Goal: Contribute content

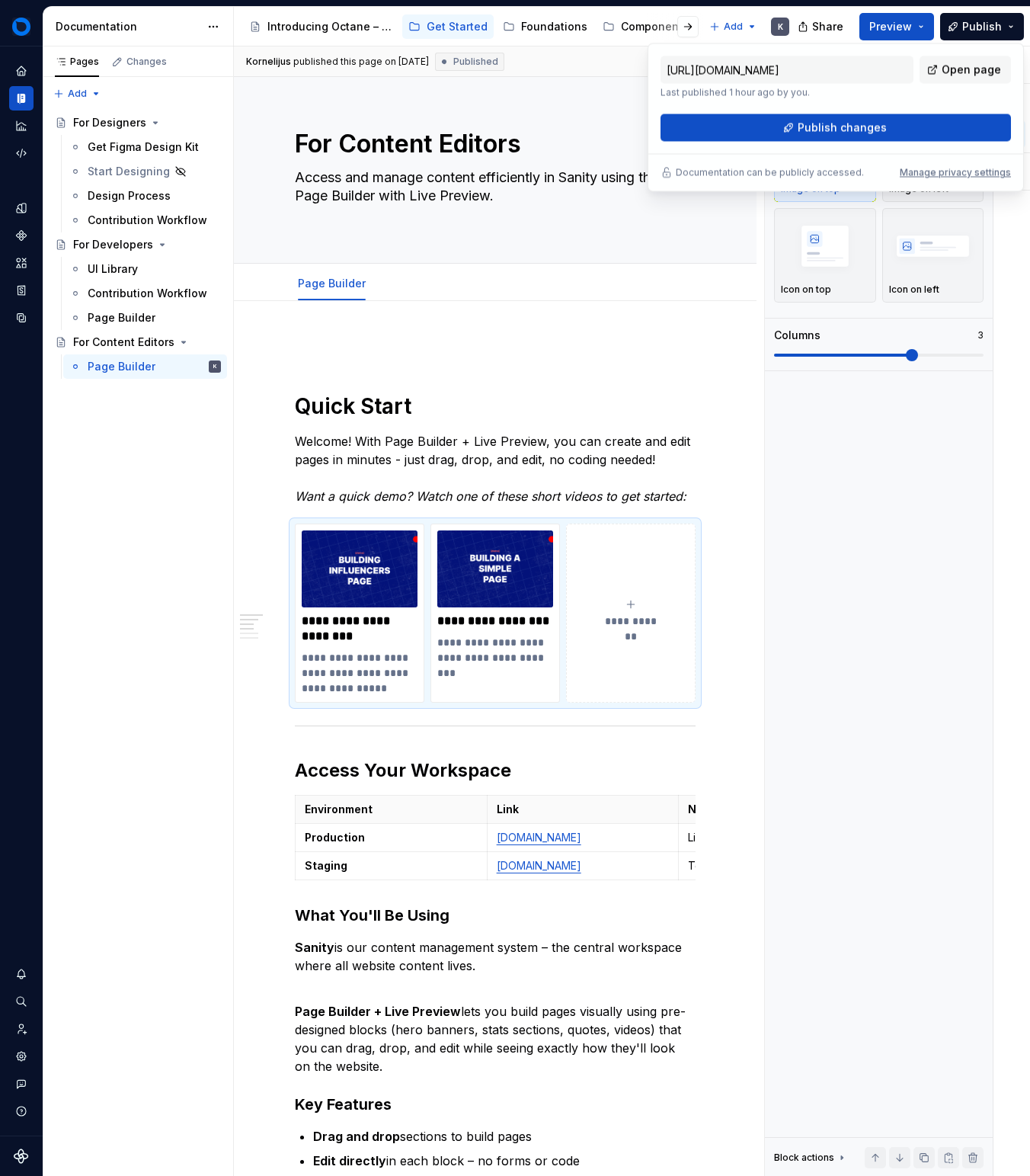
scroll to position [0, 176]
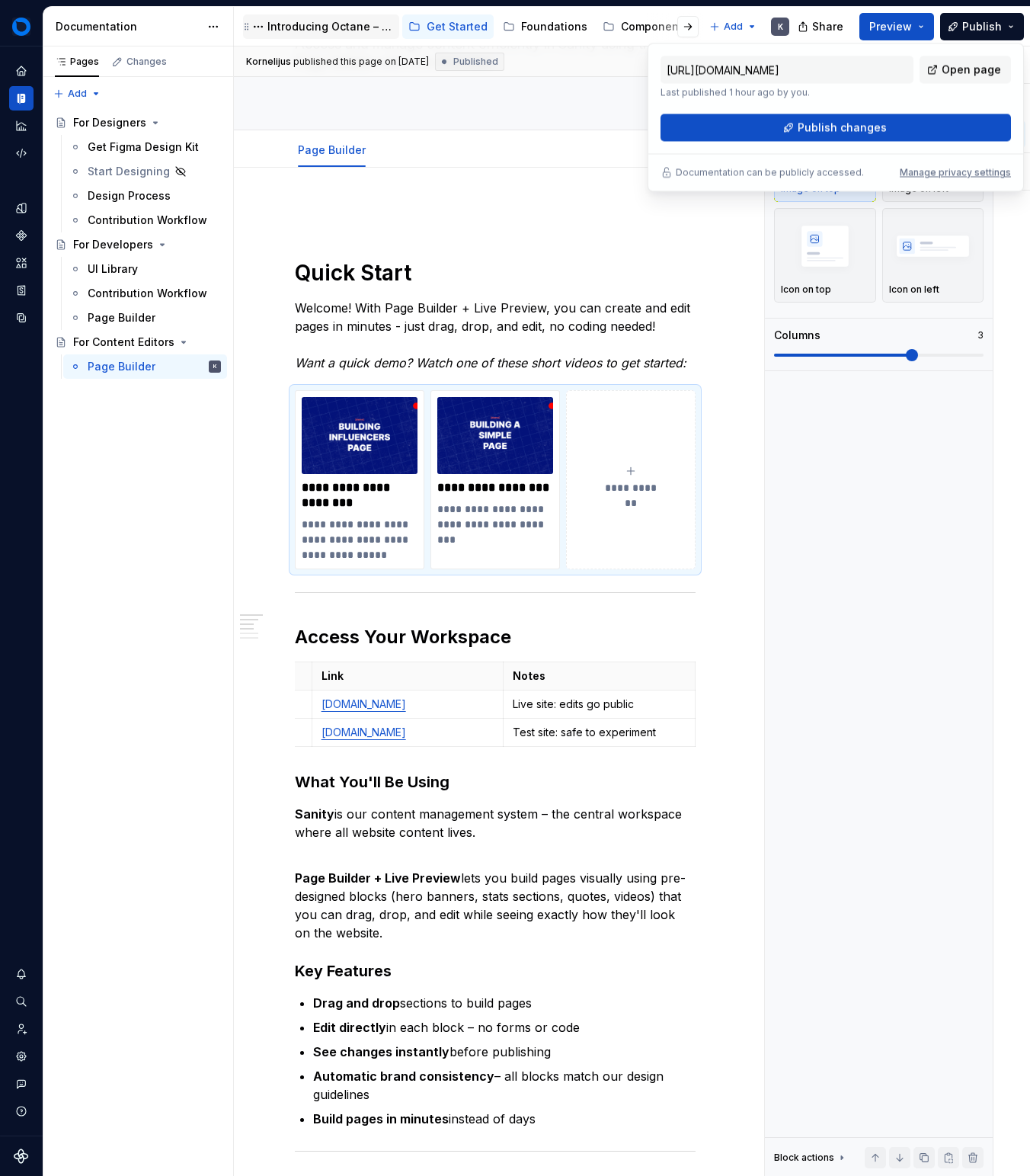
click at [276, 19] on div "Introducing Octane – a single source of truth for brand, design, and content." at bounding box center [330, 27] width 125 height 15
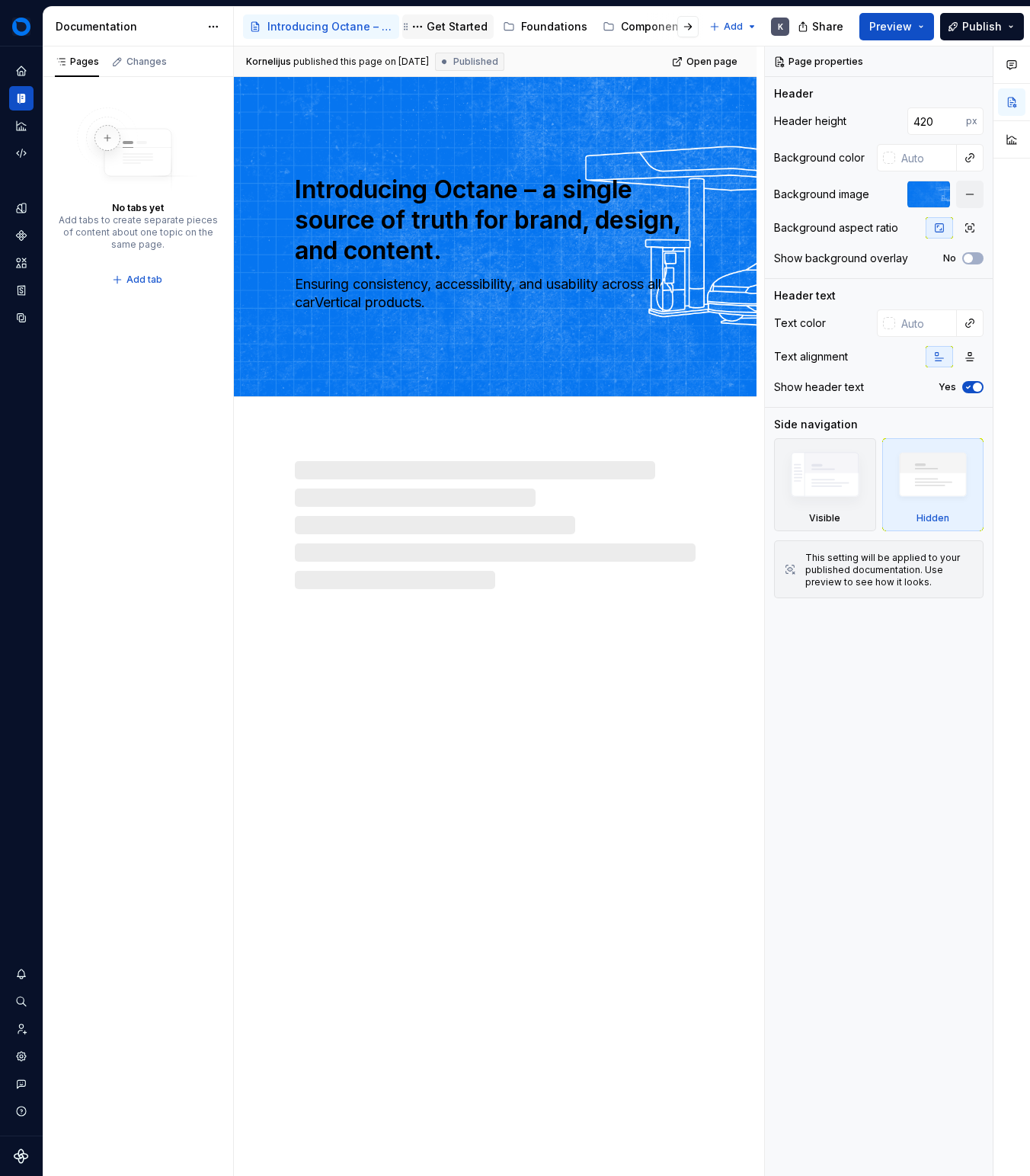
click at [456, 19] on div "Get Started" at bounding box center [457, 27] width 61 height 15
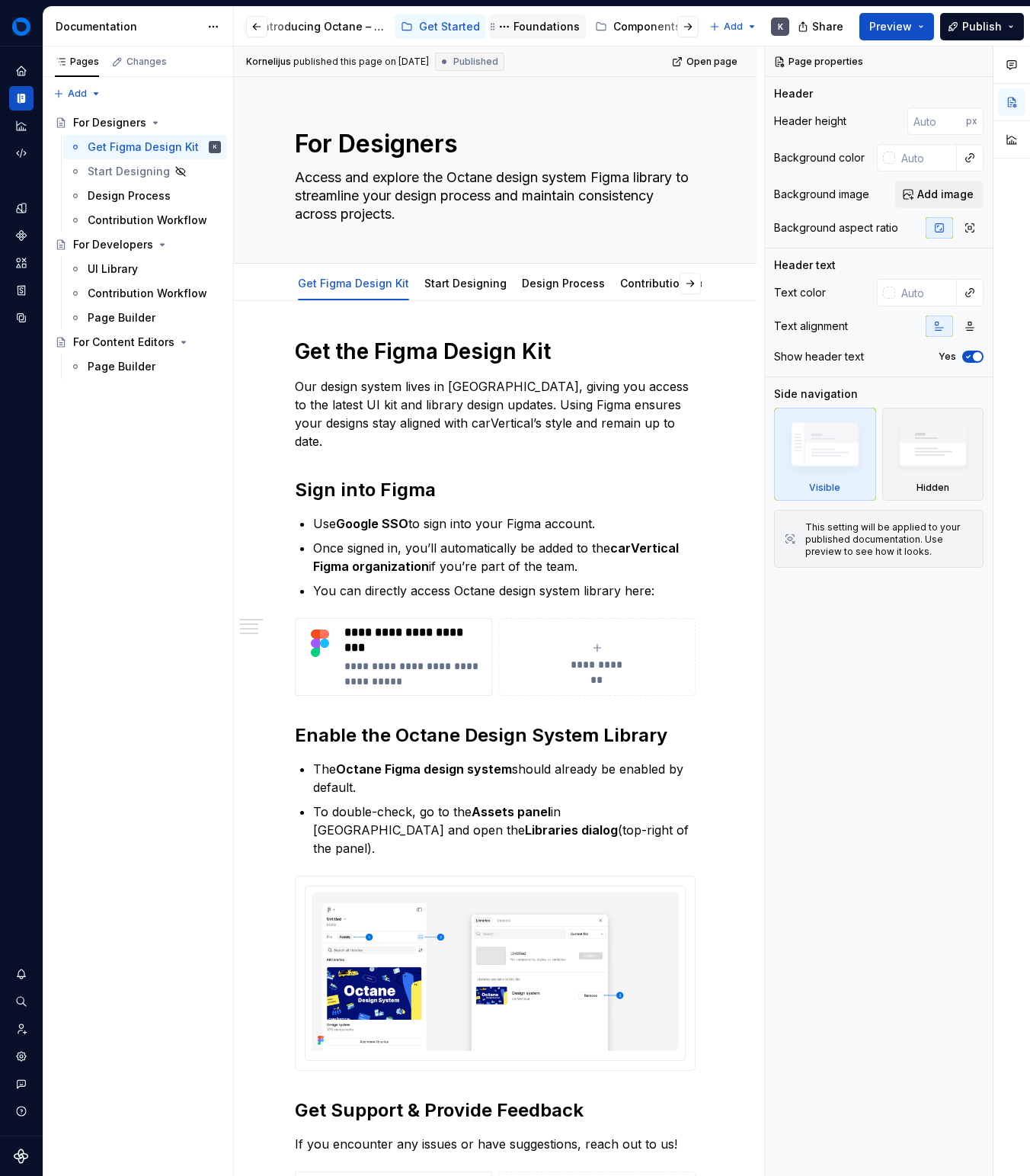
click at [549, 29] on div "Foundations" at bounding box center [546, 27] width 66 height 15
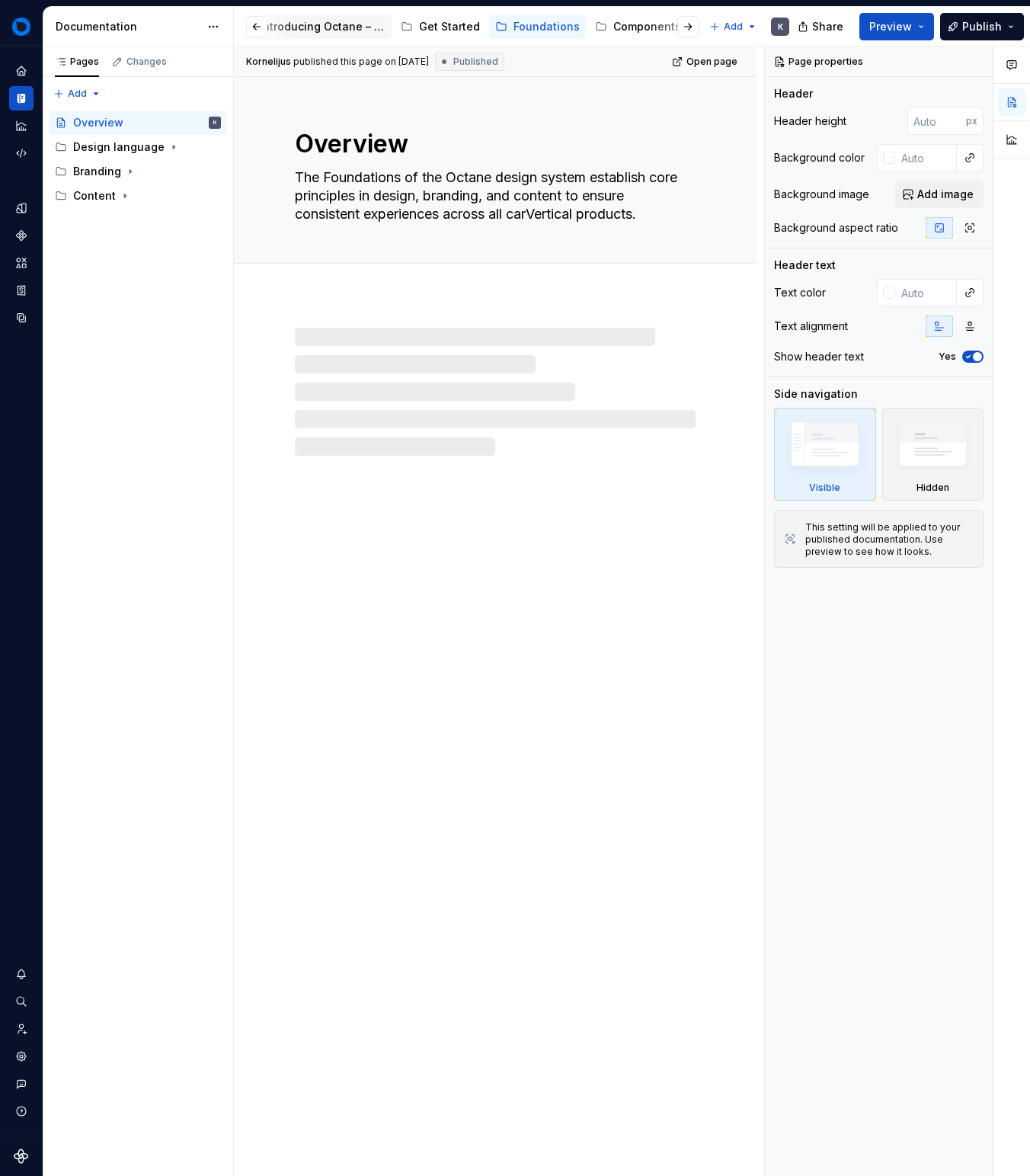
click at [331, 15] on div "Introducing Octane – a single source of truth for brand, design, and content." at bounding box center [314, 27] width 156 height 24
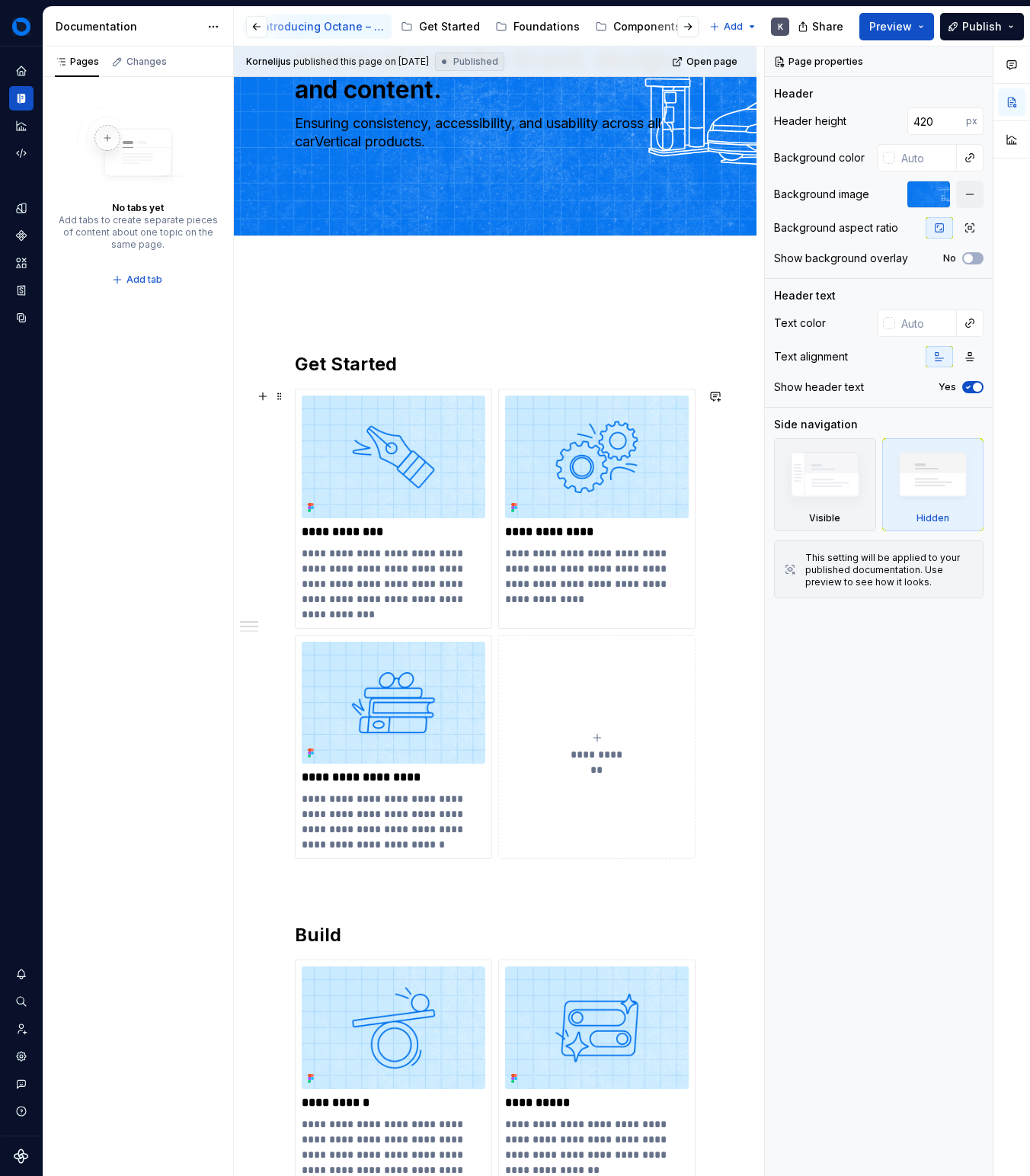
scroll to position [174, 0]
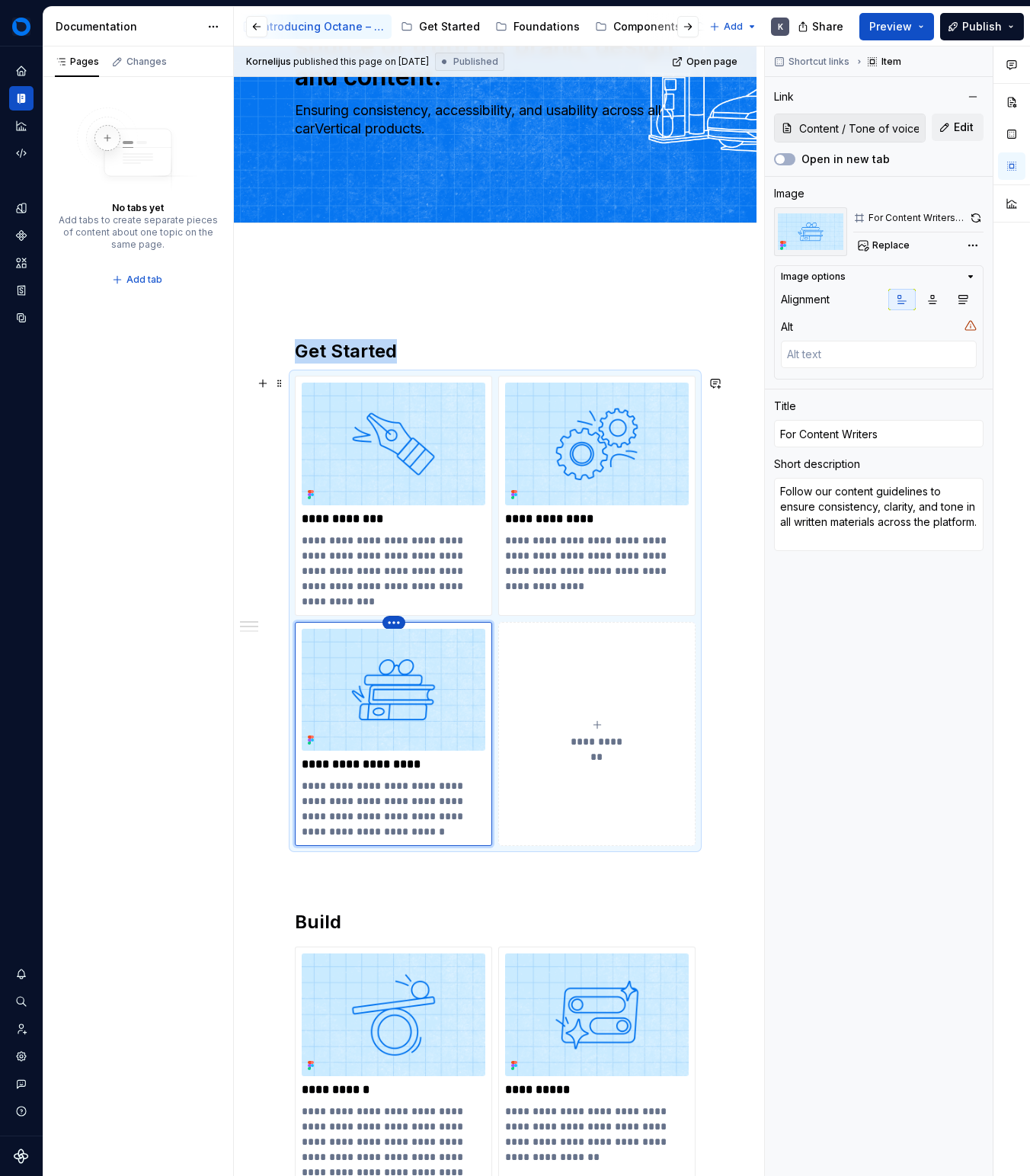
click at [392, 624] on html "Octane - cV Design System K Design system data Documentation Accessibility guid…" at bounding box center [515, 588] width 1030 height 1176
click at [371, 686] on html "Octane - cV Design System K Design system data Documentation Accessibility guid…" at bounding box center [515, 588] width 1030 height 1176
click at [556, 700] on button "**********" at bounding box center [597, 734] width 198 height 225
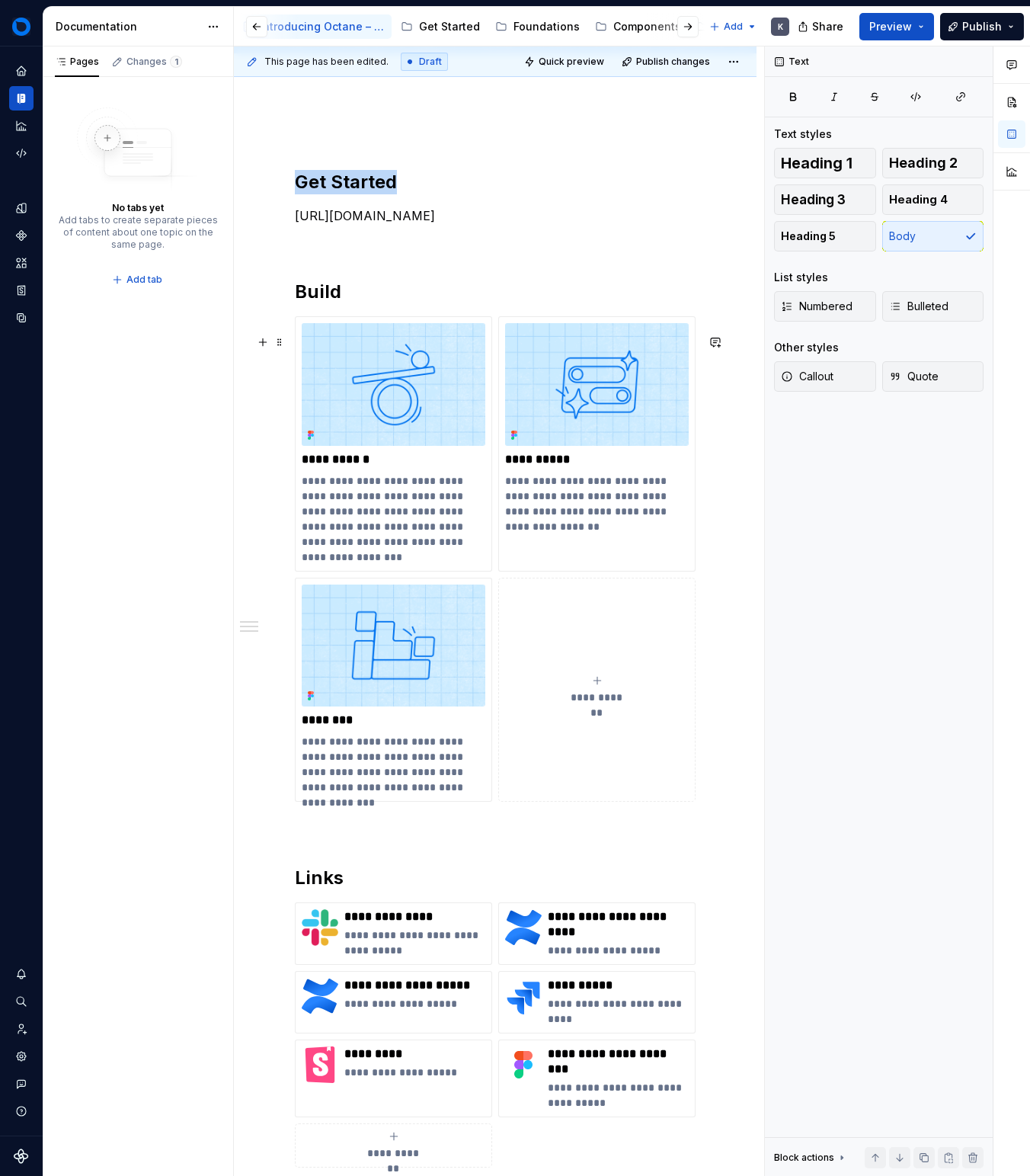
scroll to position [348, 0]
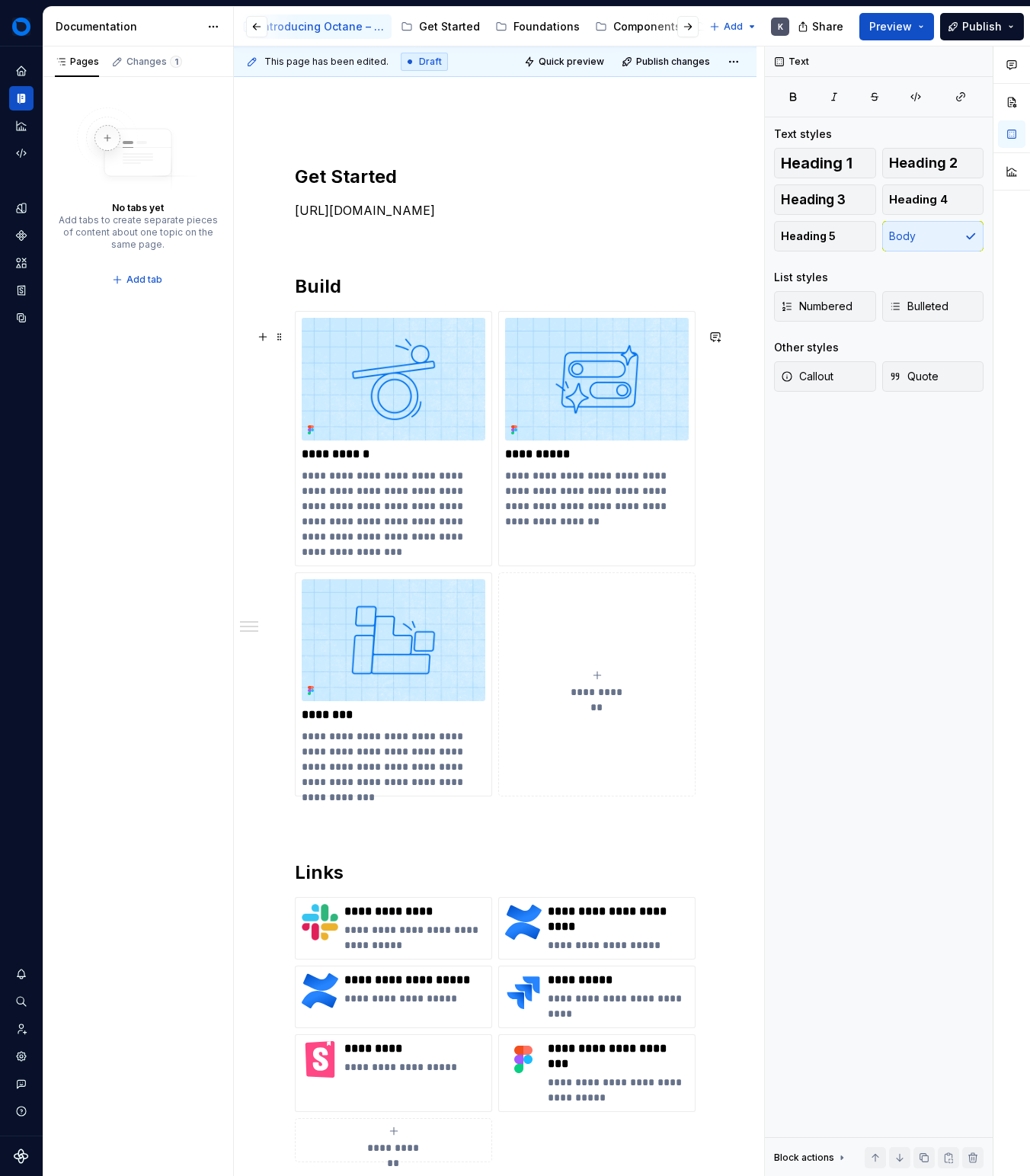
click at [598, 681] on icon "submit" at bounding box center [597, 675] width 12 height 12
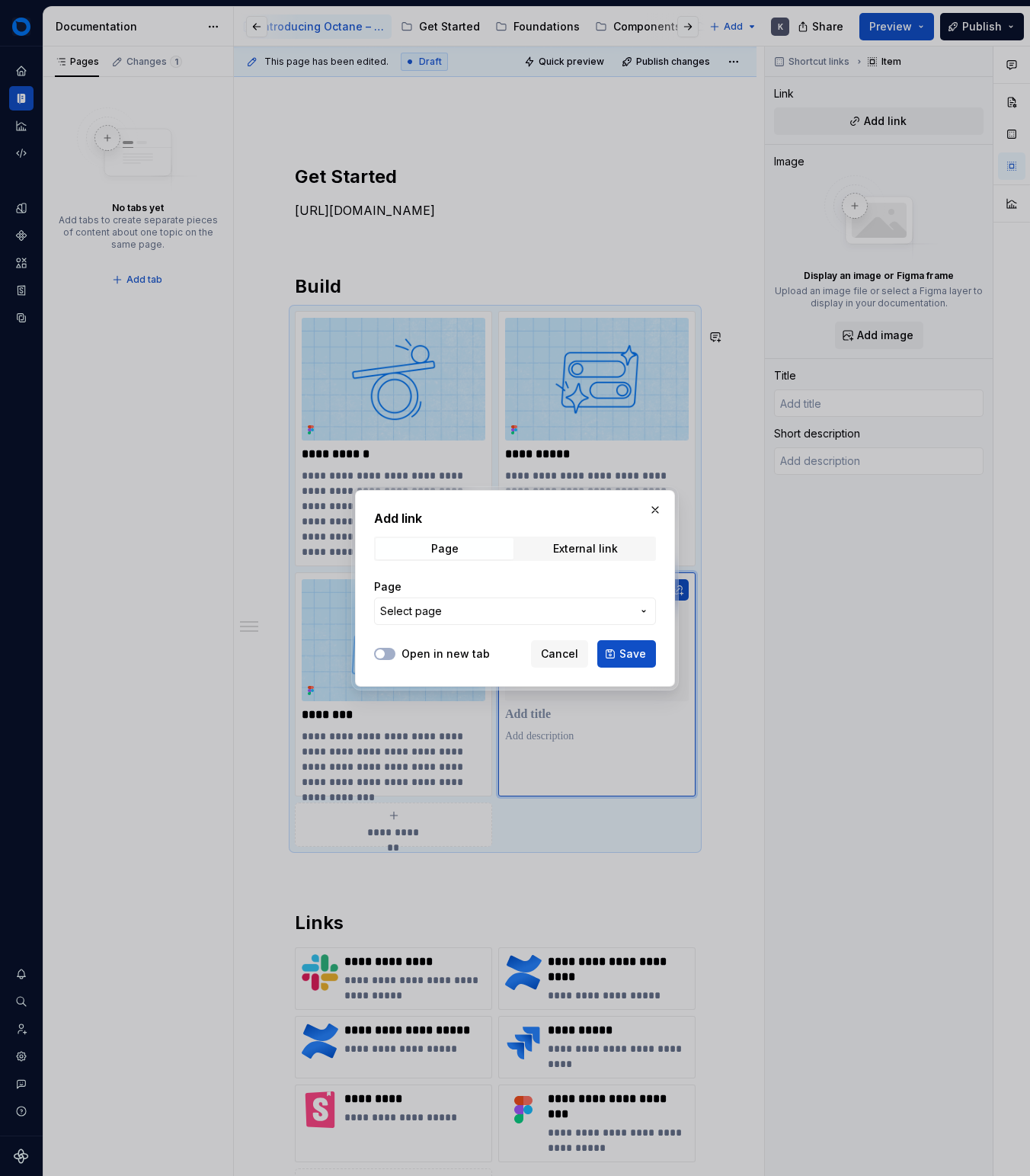
click at [571, 671] on div "Add link Page External link Page Select page Open in new tab Cancel Save" at bounding box center [515, 588] width 320 height 197
drag, startPoint x: 567, startPoint y: 656, endPoint x: 579, endPoint y: 658, distance: 12.2
click at [567, 656] on span "Cancel" at bounding box center [559, 654] width 37 height 15
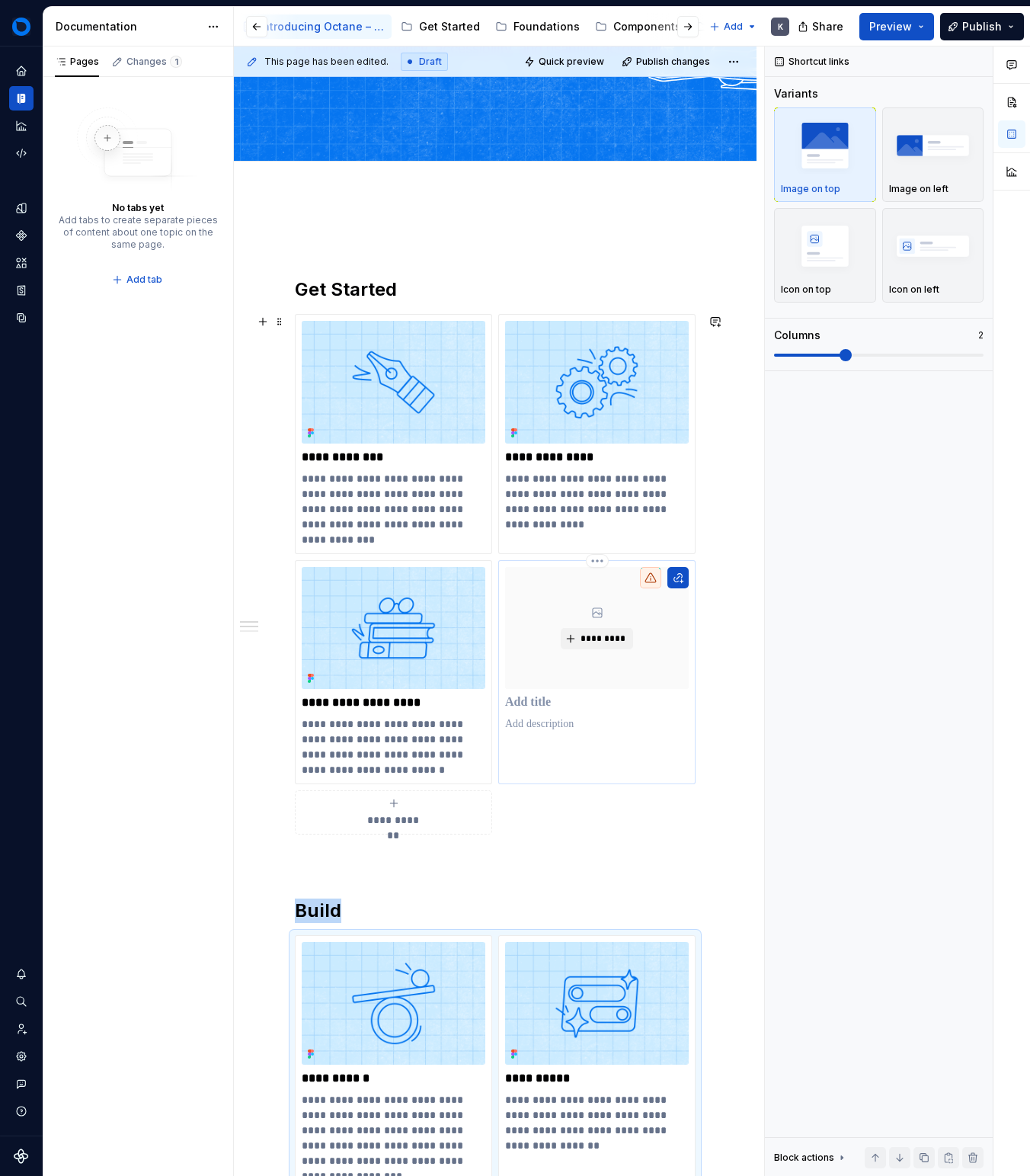
scroll to position [223, 0]
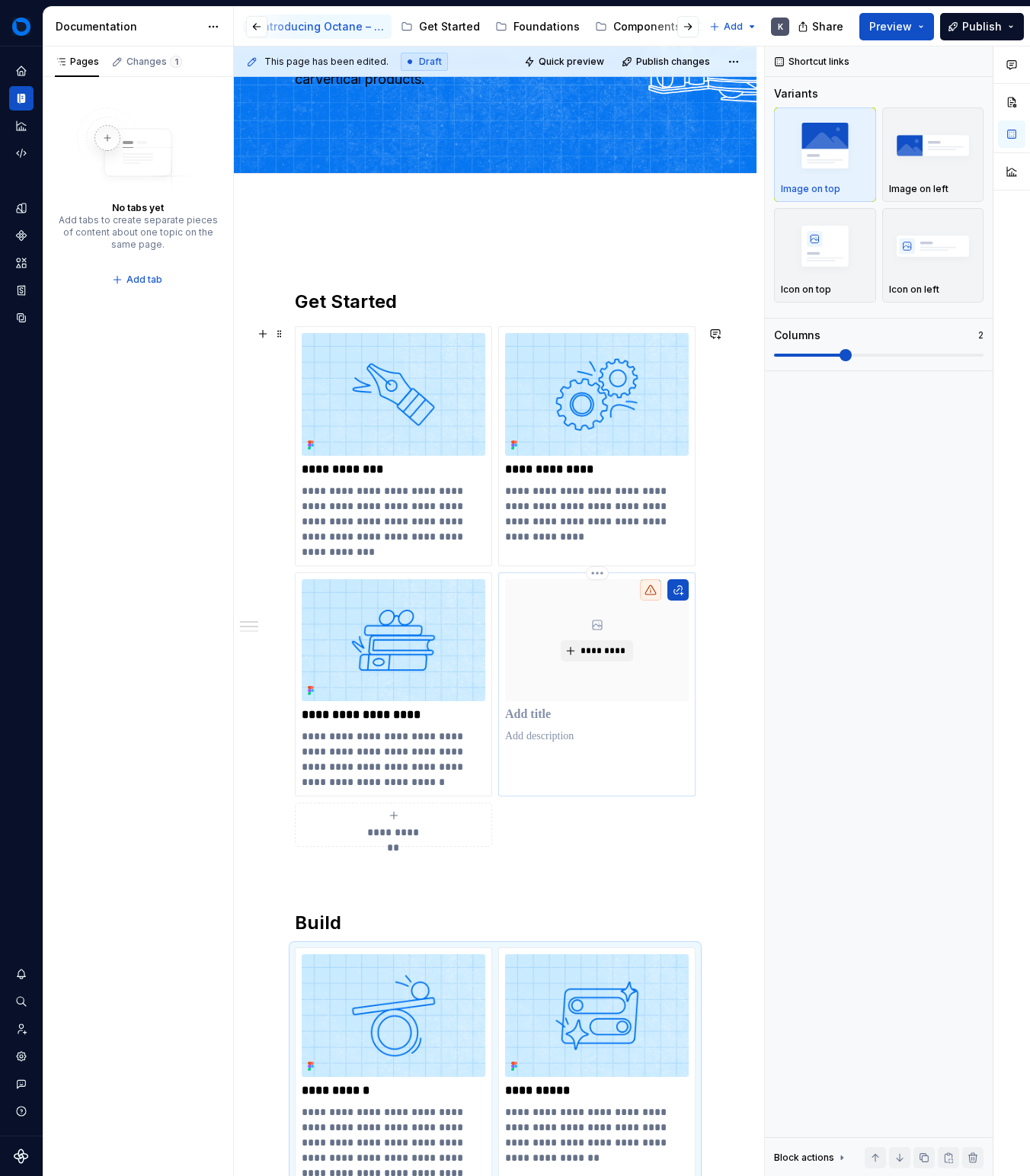
click at [582, 712] on p at bounding box center [597, 715] width 184 height 15
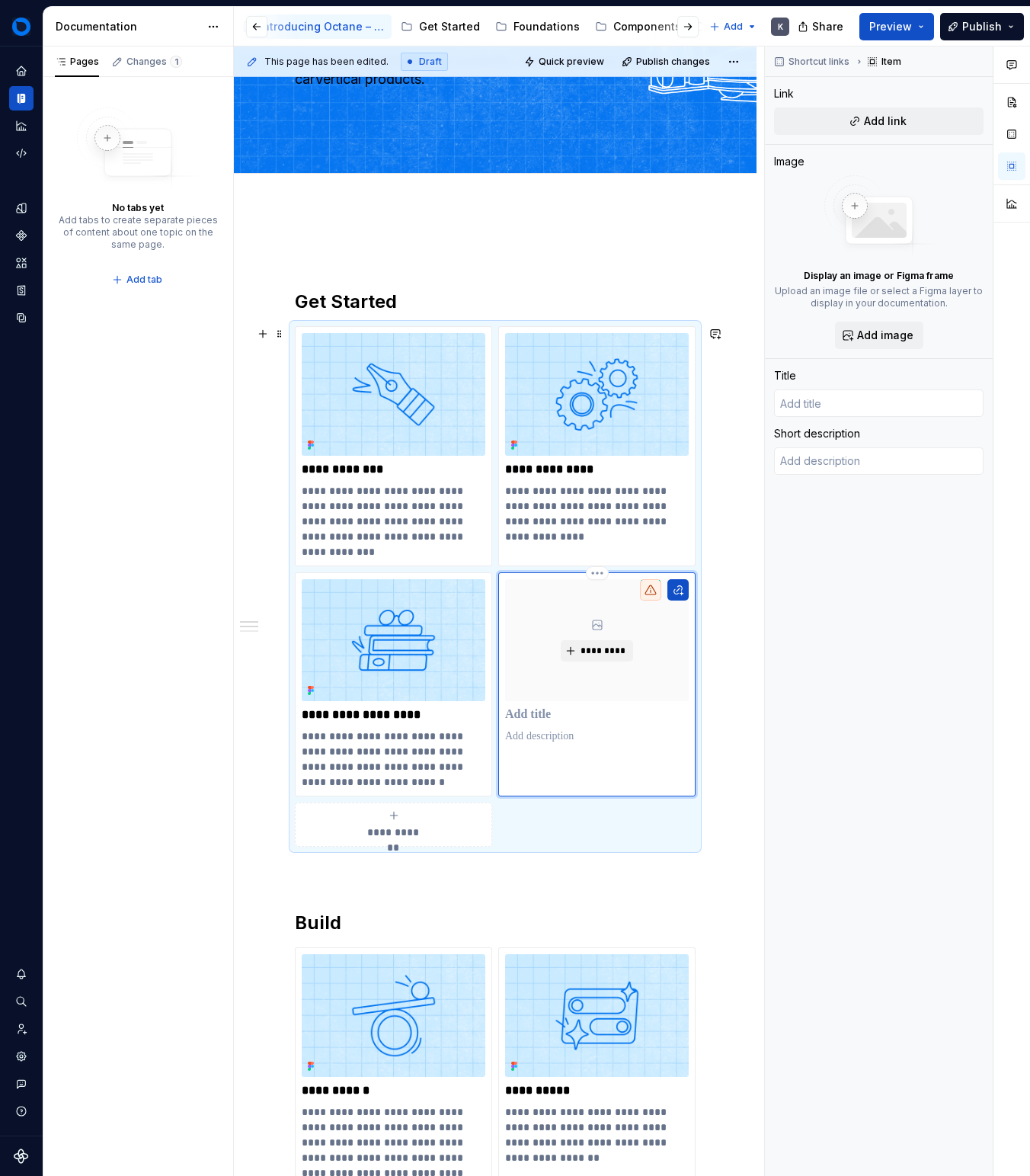
type textarea "*"
type input "F"
type textarea "*"
type input "Fk"
type textarea "*"
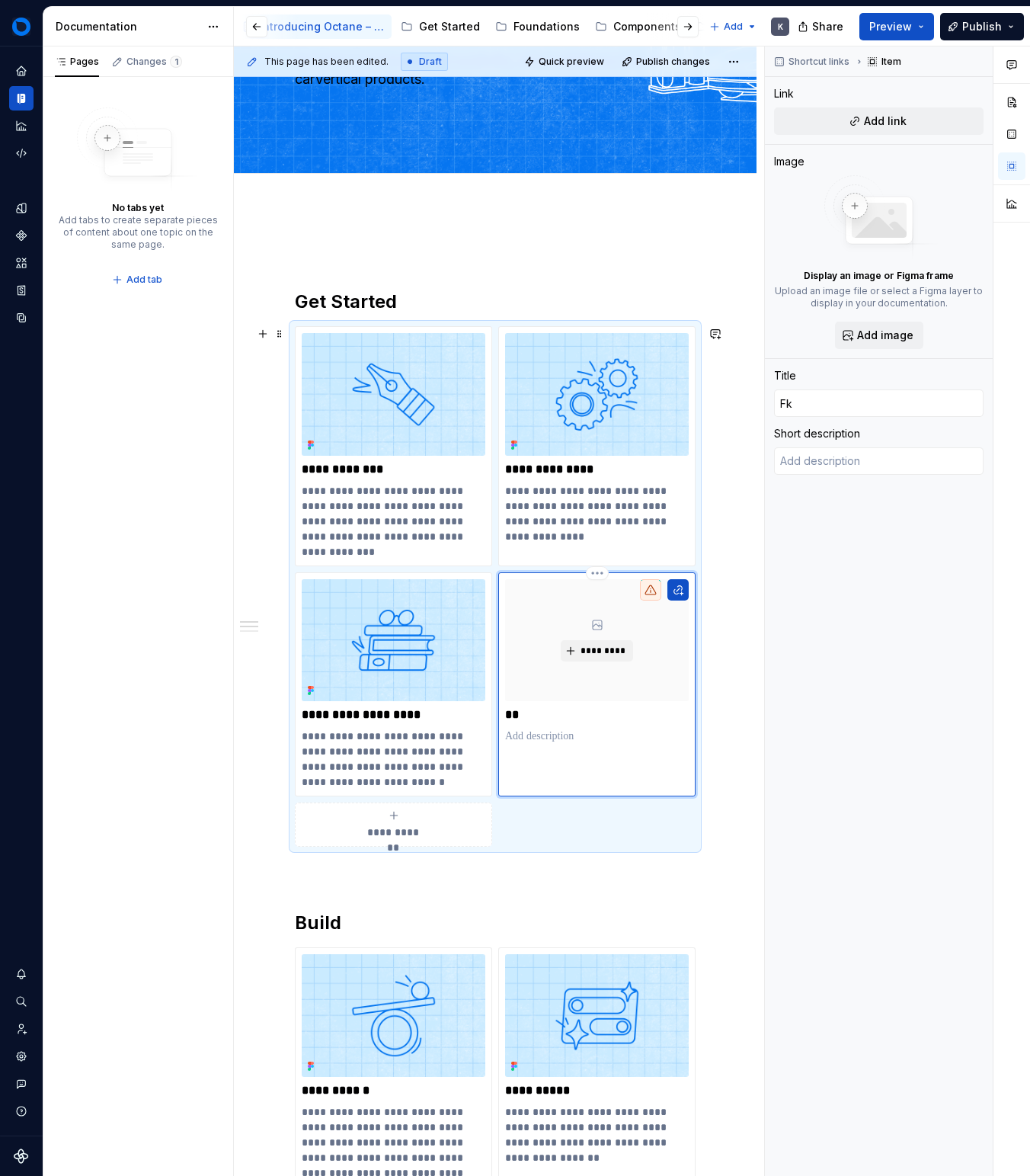
type input "F"
type textarea "*"
type input "Fo"
type textarea "*"
type input "For"
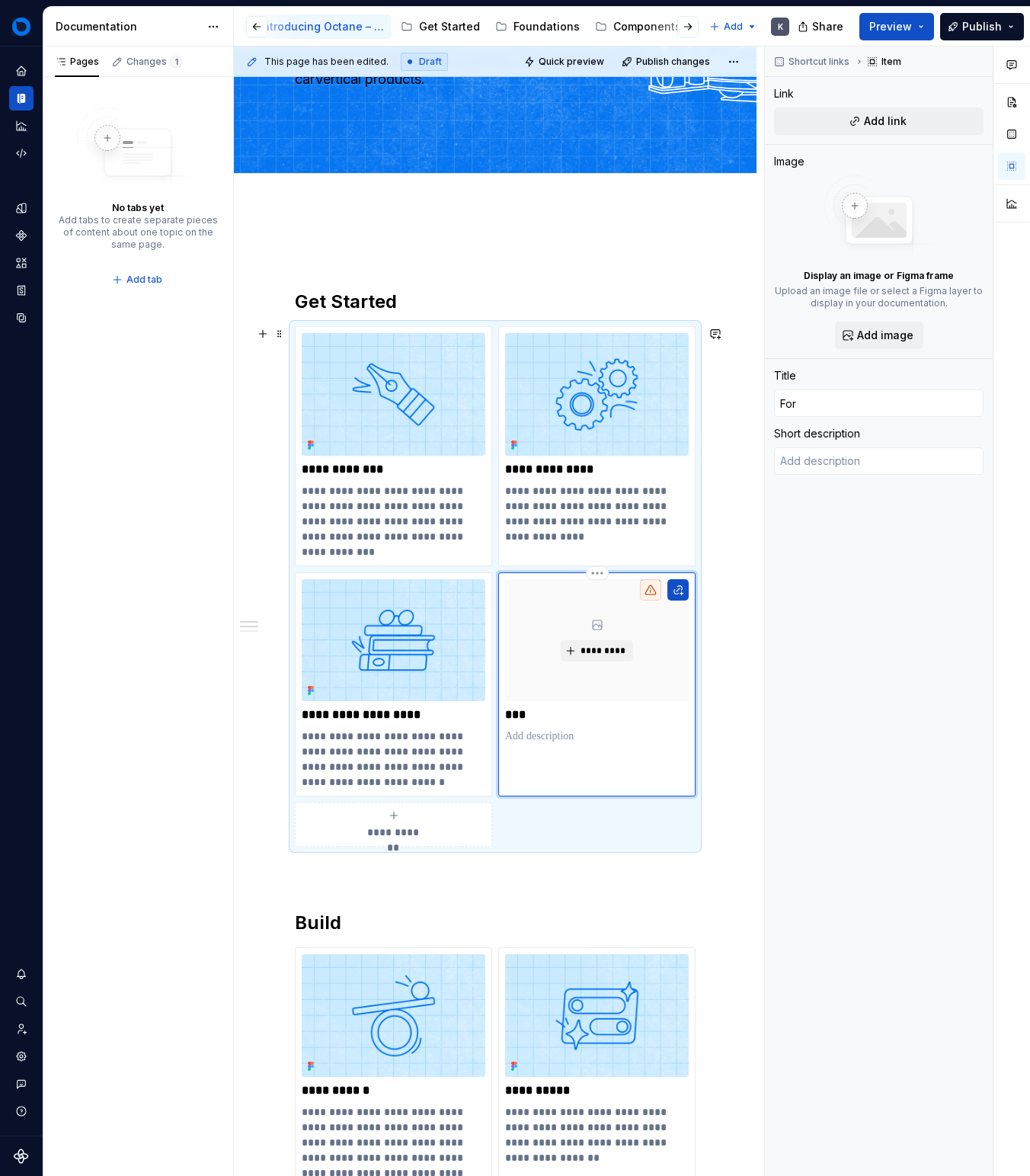
type textarea "*"
type input "For"
type textarea "*"
type input "For C"
type textarea "*"
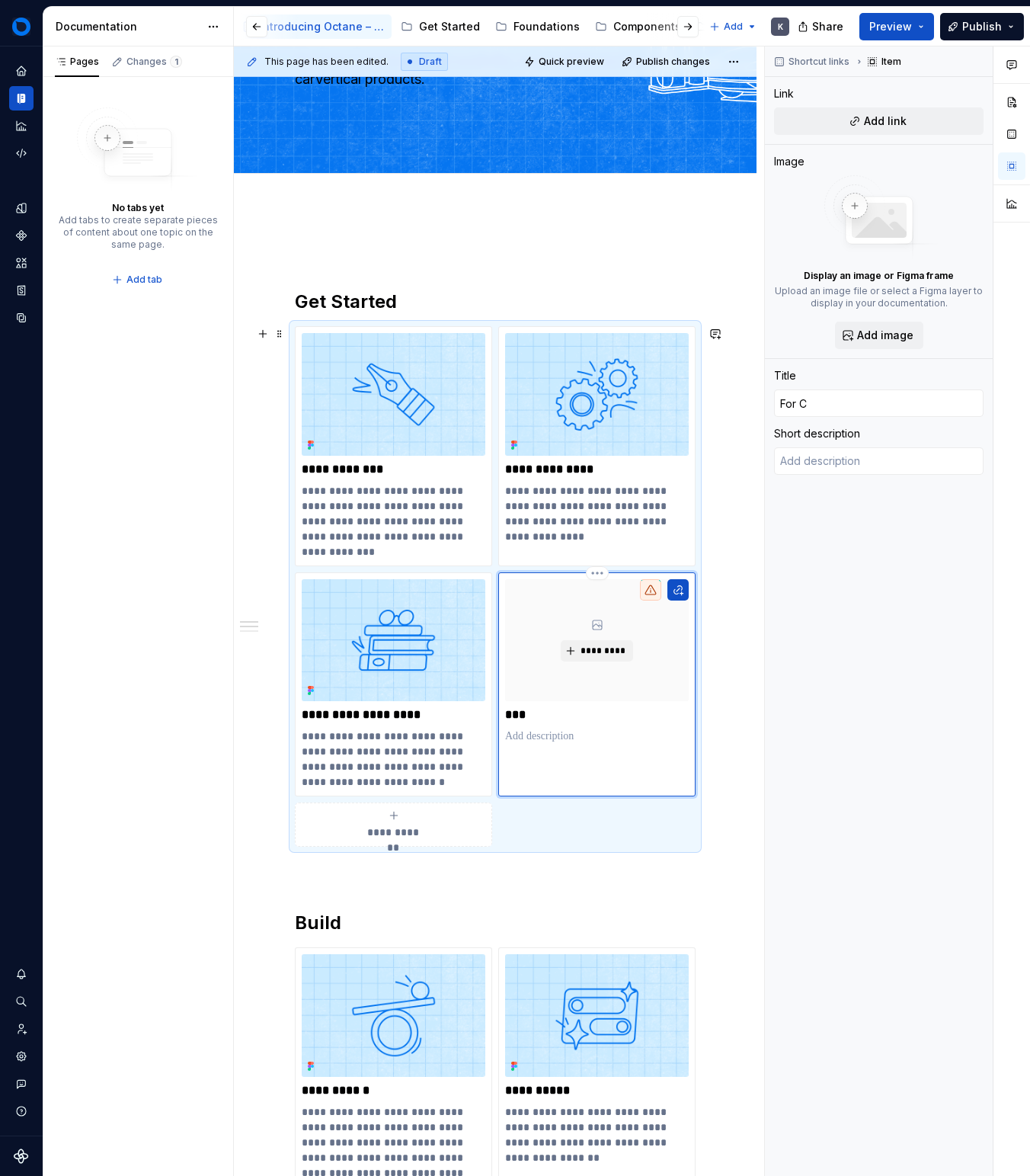
type input "For Co"
type textarea "*"
type input "For Con"
type textarea "*"
type input "For Cont"
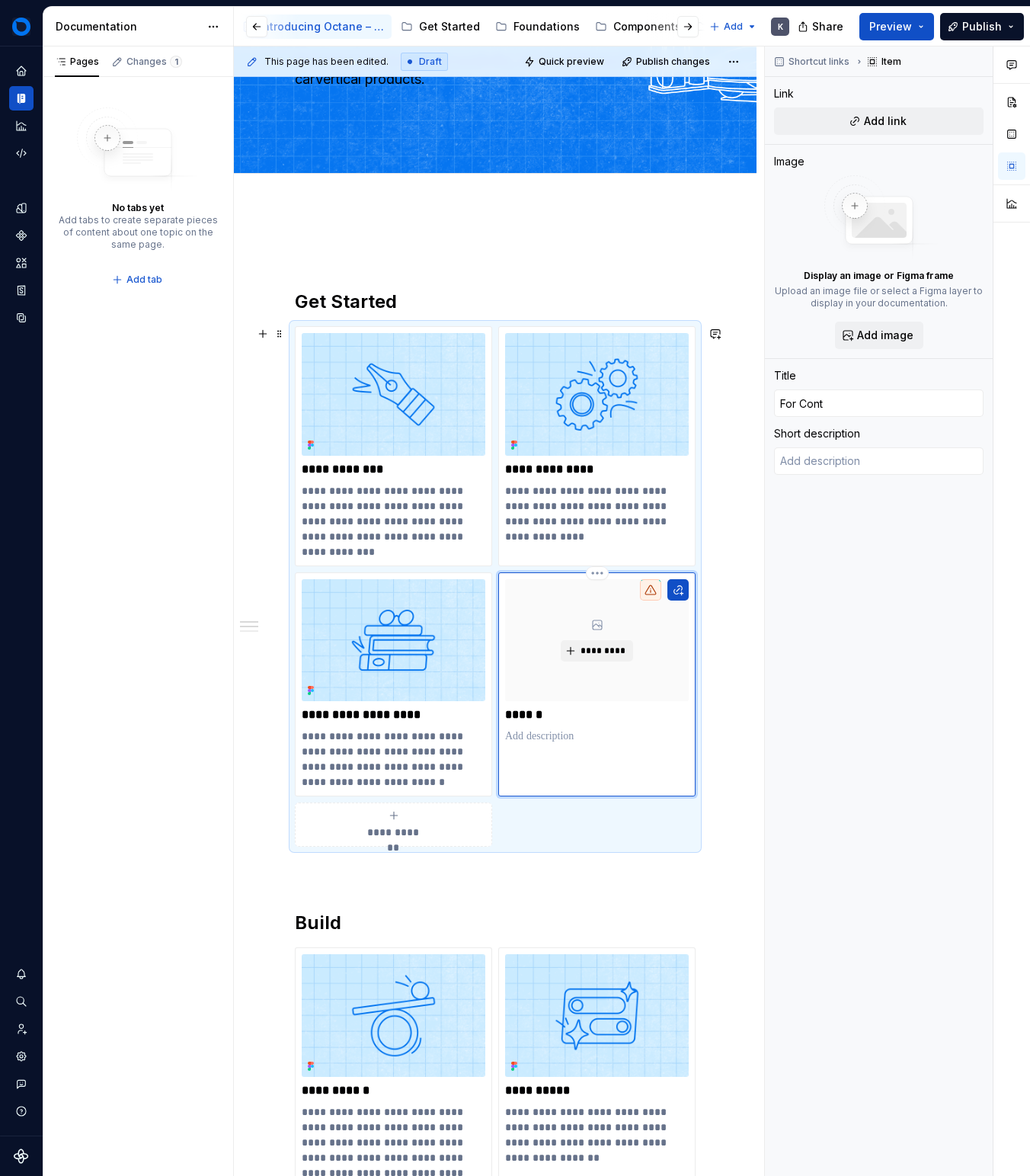
type textarea "*"
type input "For [PERSON_NAME]"
type textarea "*"
type input "For Conten"
type textarea "*"
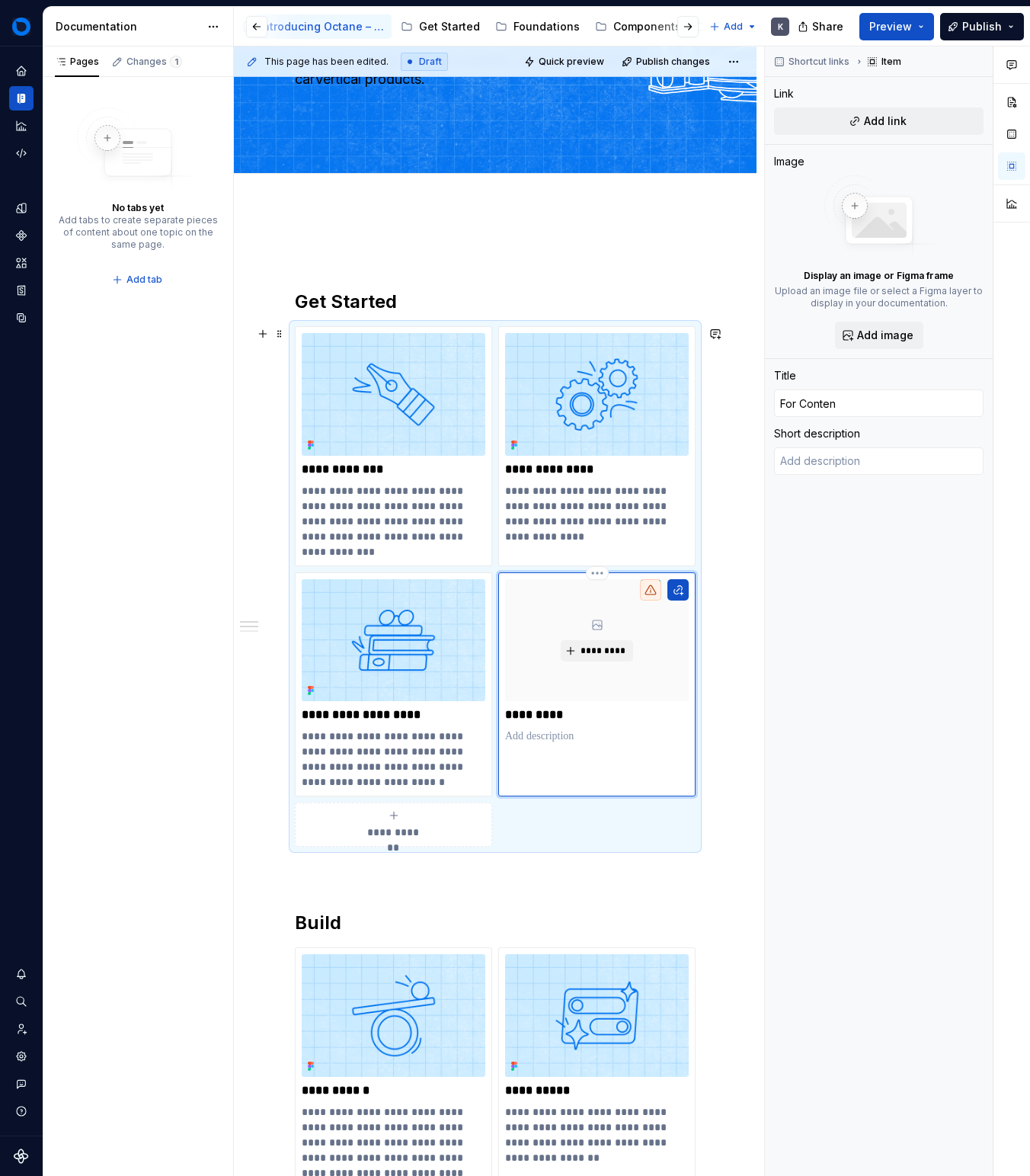
type input "For Content"
type textarea "*"
type input "For Content"
type textarea "*"
type input "For Content E"
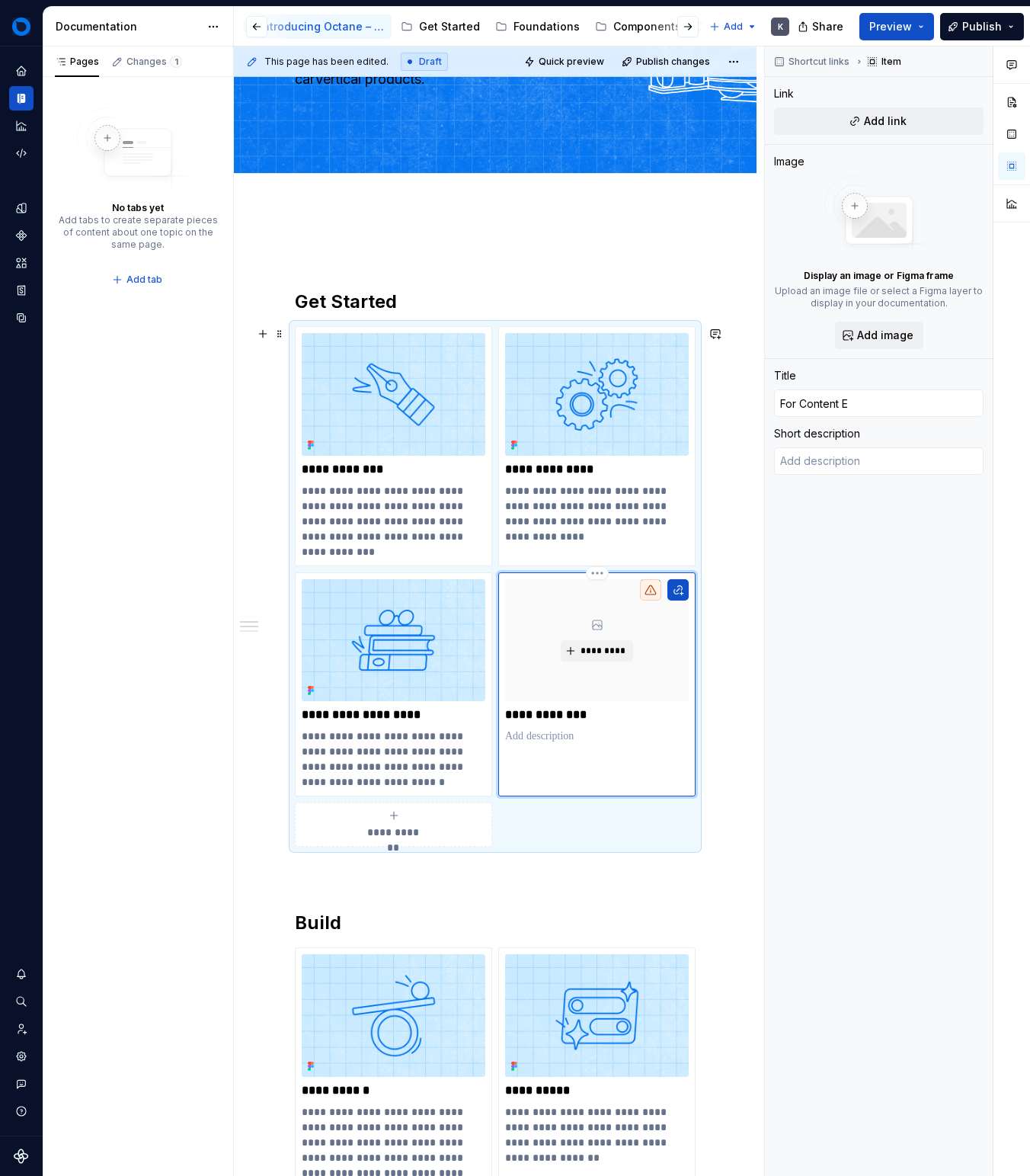
type textarea "*"
type input "For Content Ed"
type textarea "*"
type input "For Content Edi"
type textarea "*"
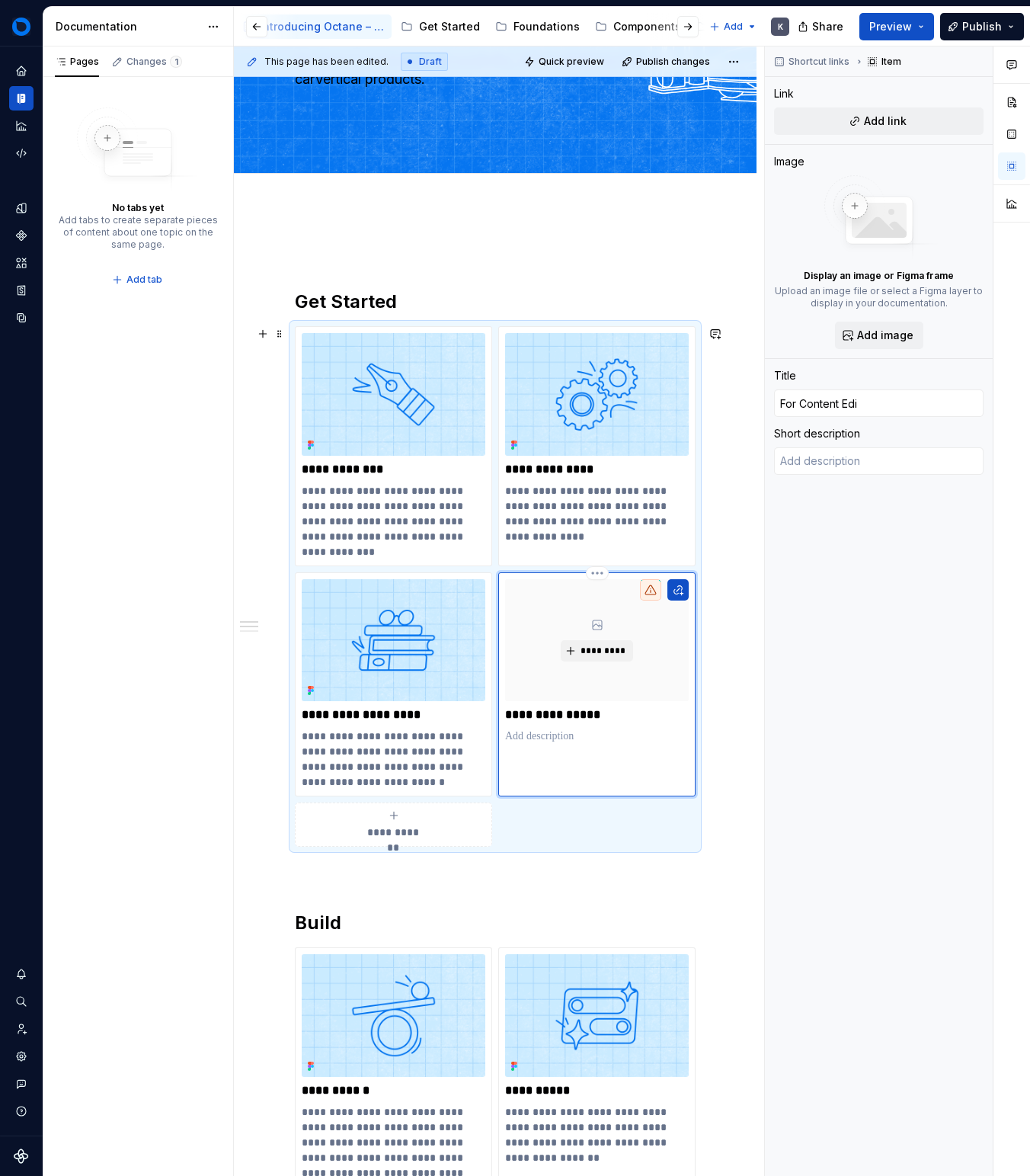
type input "For Content Edit"
type textarea "*"
type input "For Content Edito"
type textarea "*"
type input "For Content Edit"
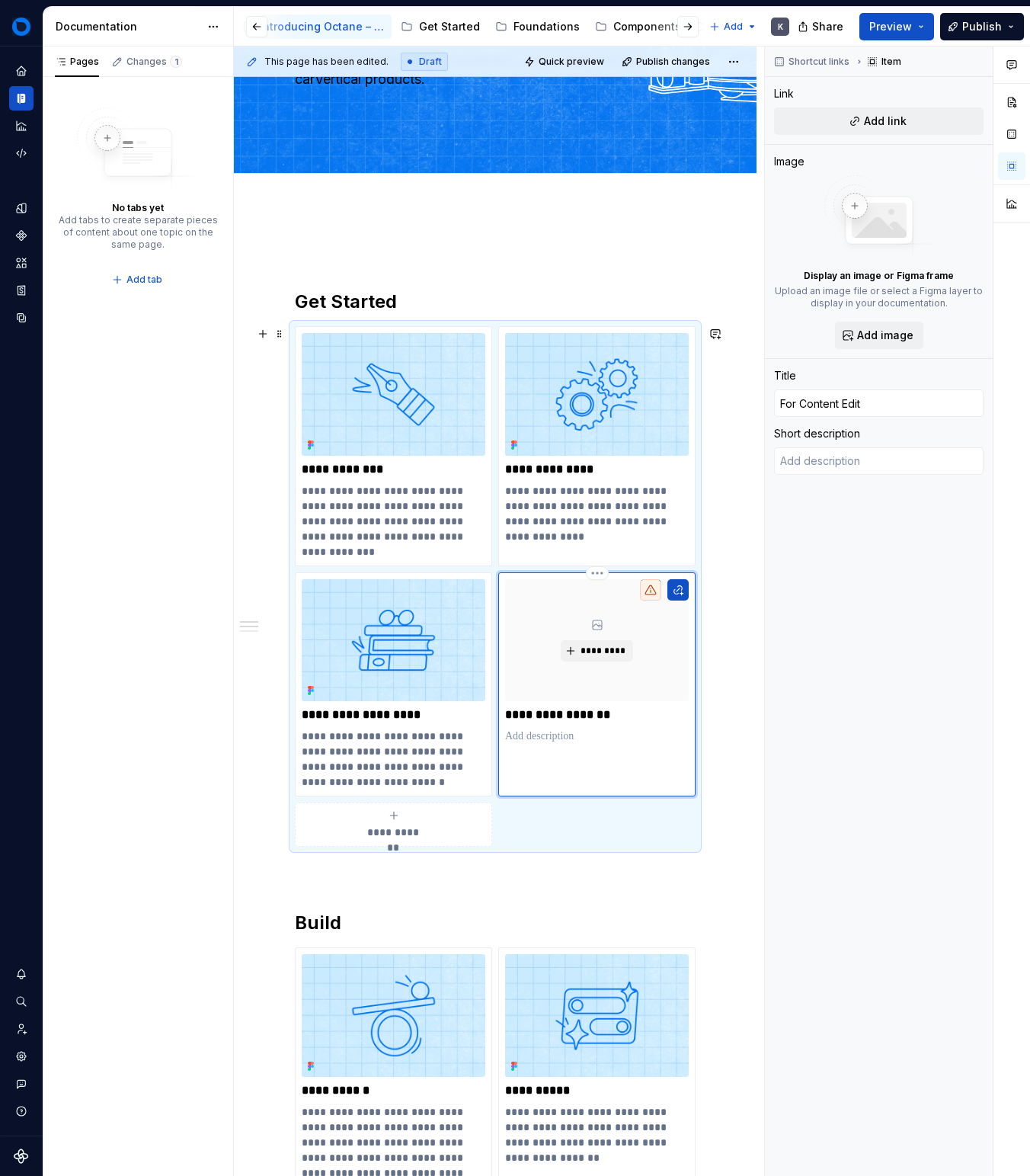
type textarea "*"
type input "For Content Edi"
type textarea "*"
type input "For Content Edii"
type textarea "*"
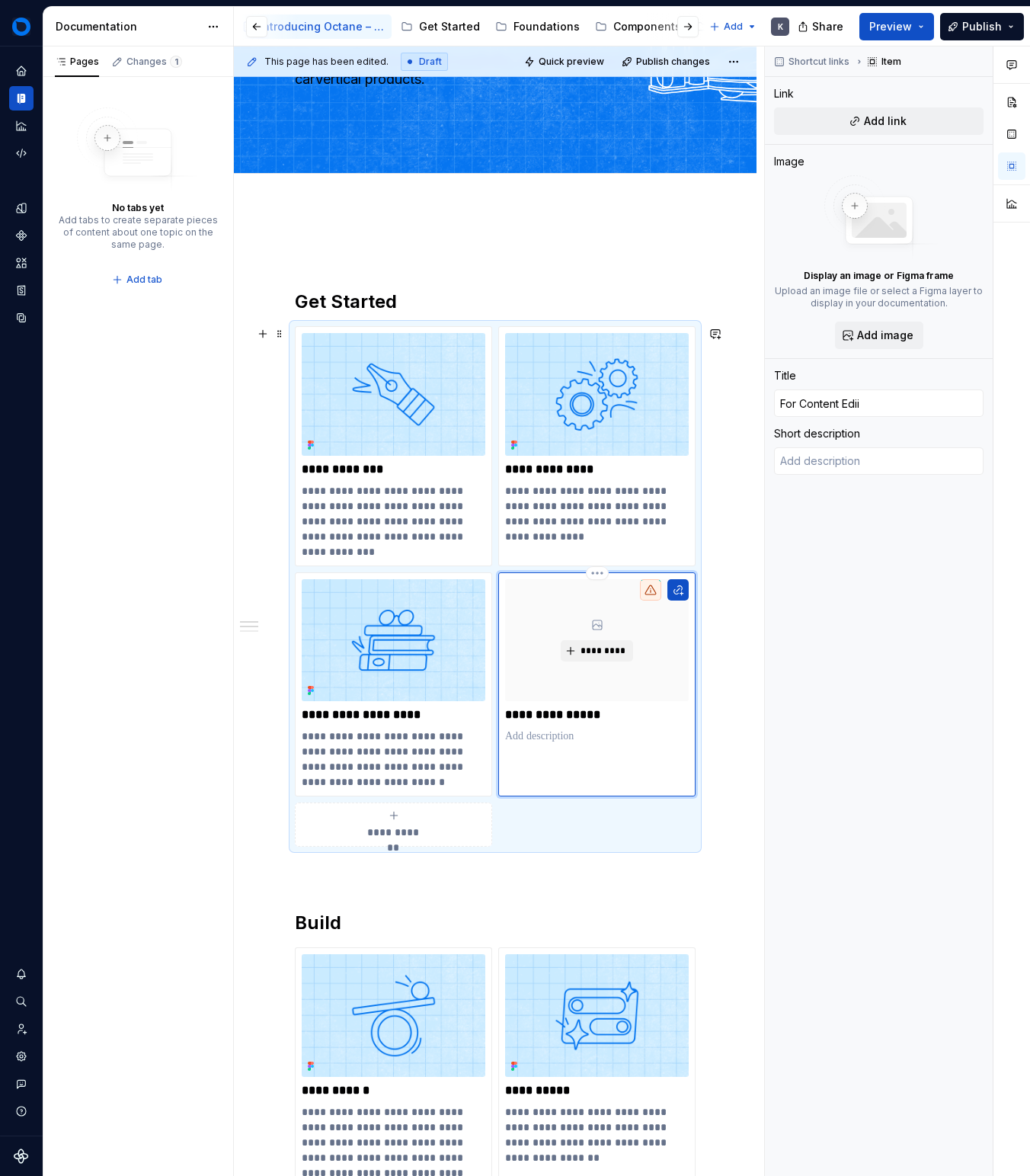
type input "For Content Edi"
type textarea "*"
type input "For Content Edio"
type textarea "*"
type input "For Content Edior"
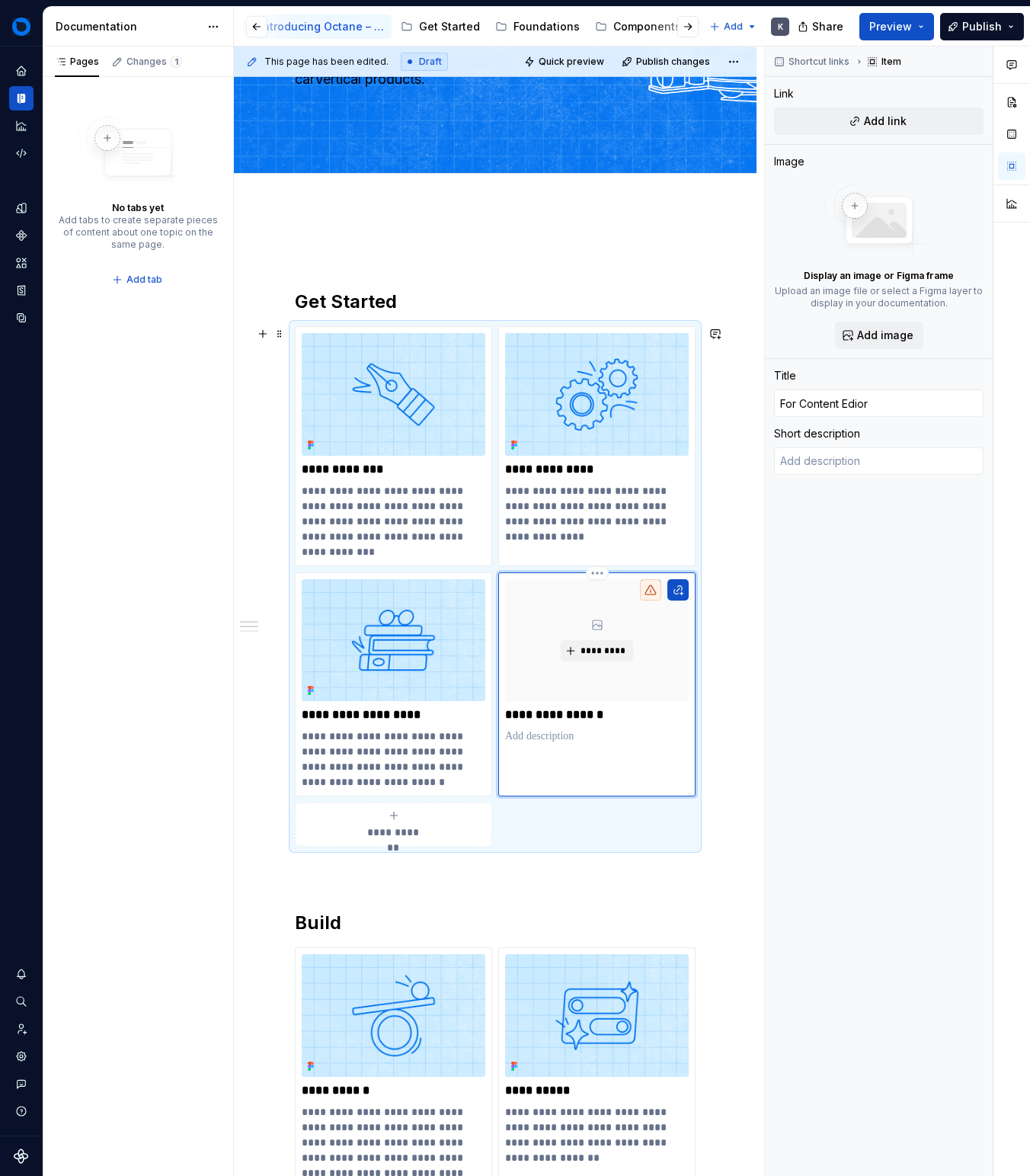
type textarea "*"
type input "For Content Ediors"
type textarea "*"
type input "For Content Edior"
type textarea "*"
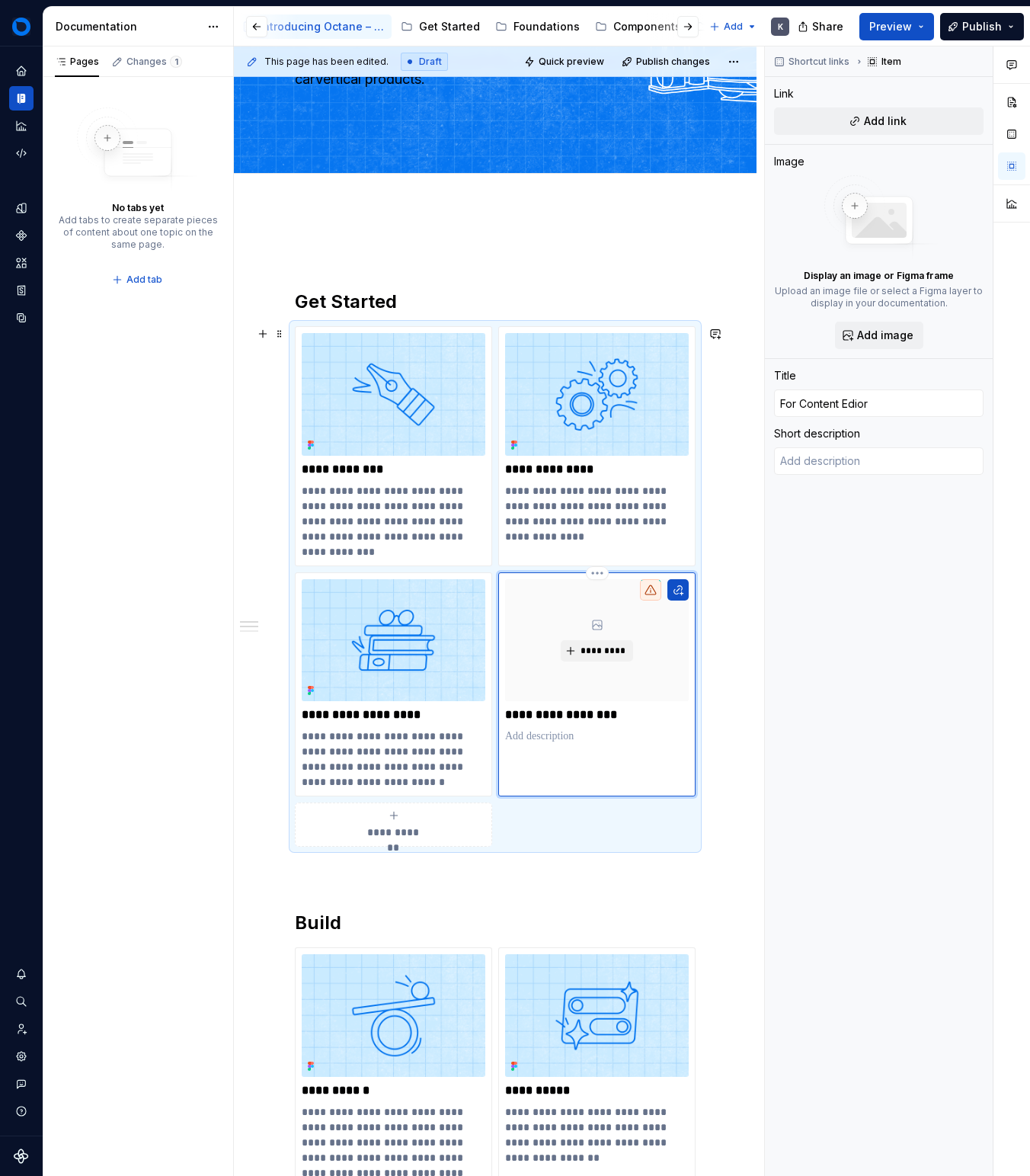
type input "For Content Edio"
type textarea "*"
type input "For Content Edi"
type textarea "*"
type input "For Content Edit"
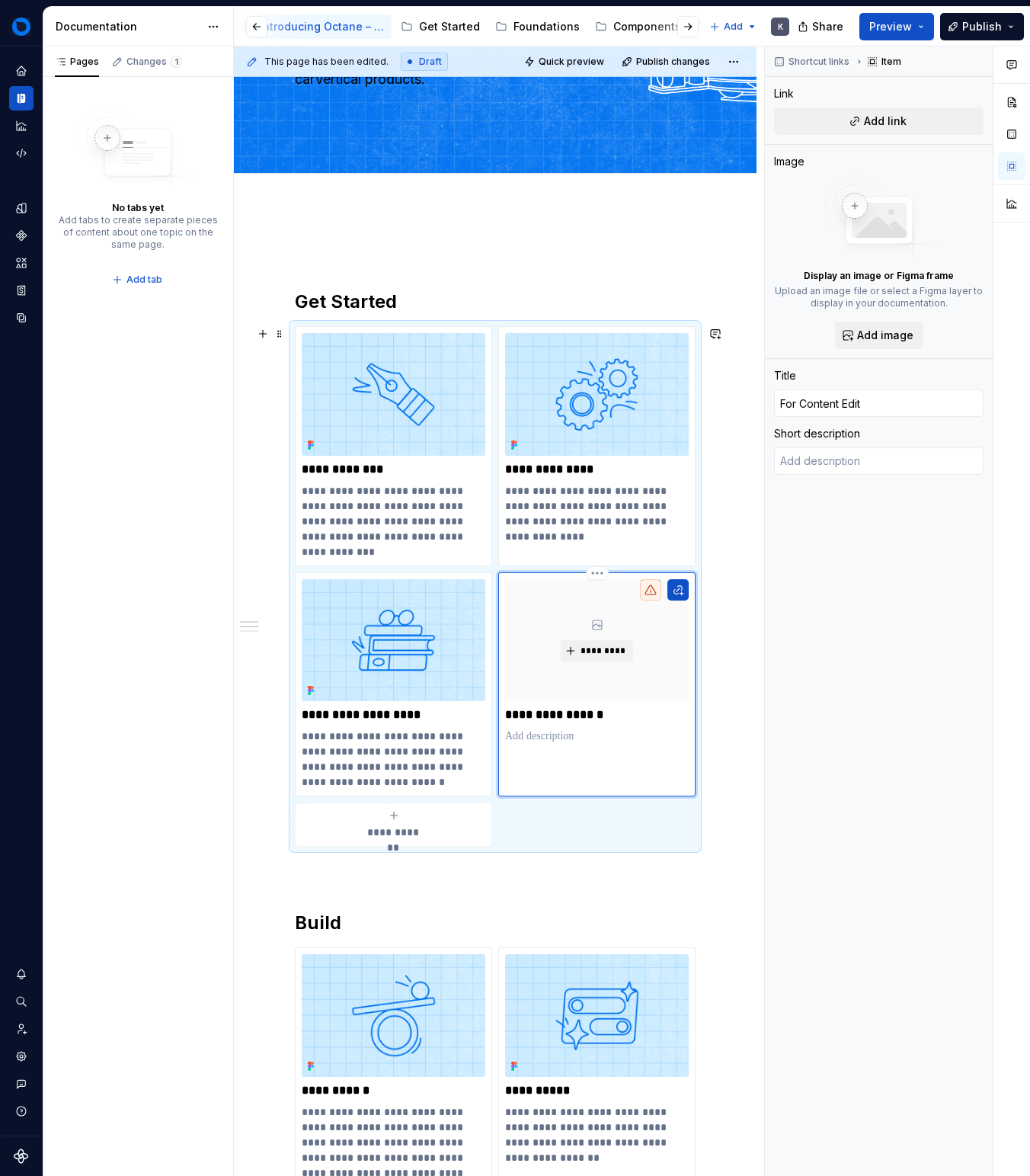
type textarea "*"
type input "For Content Edi"
type textarea "*"
type input "For Content Edit"
type textarea "*"
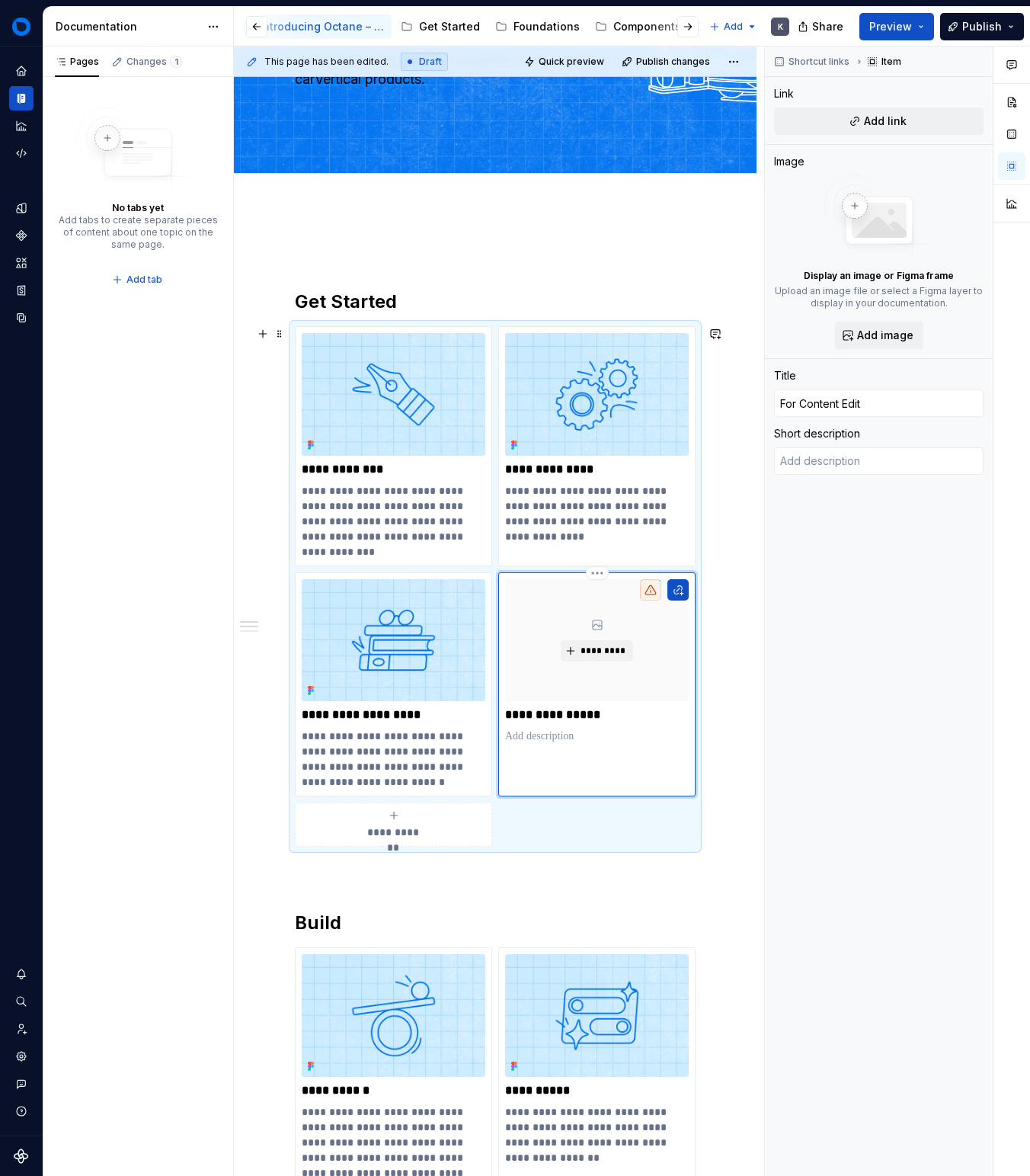
type input "For Content Edito"
type textarea "*"
type input "For Content Editor"
type textarea "*"
type input "For Content Editors"
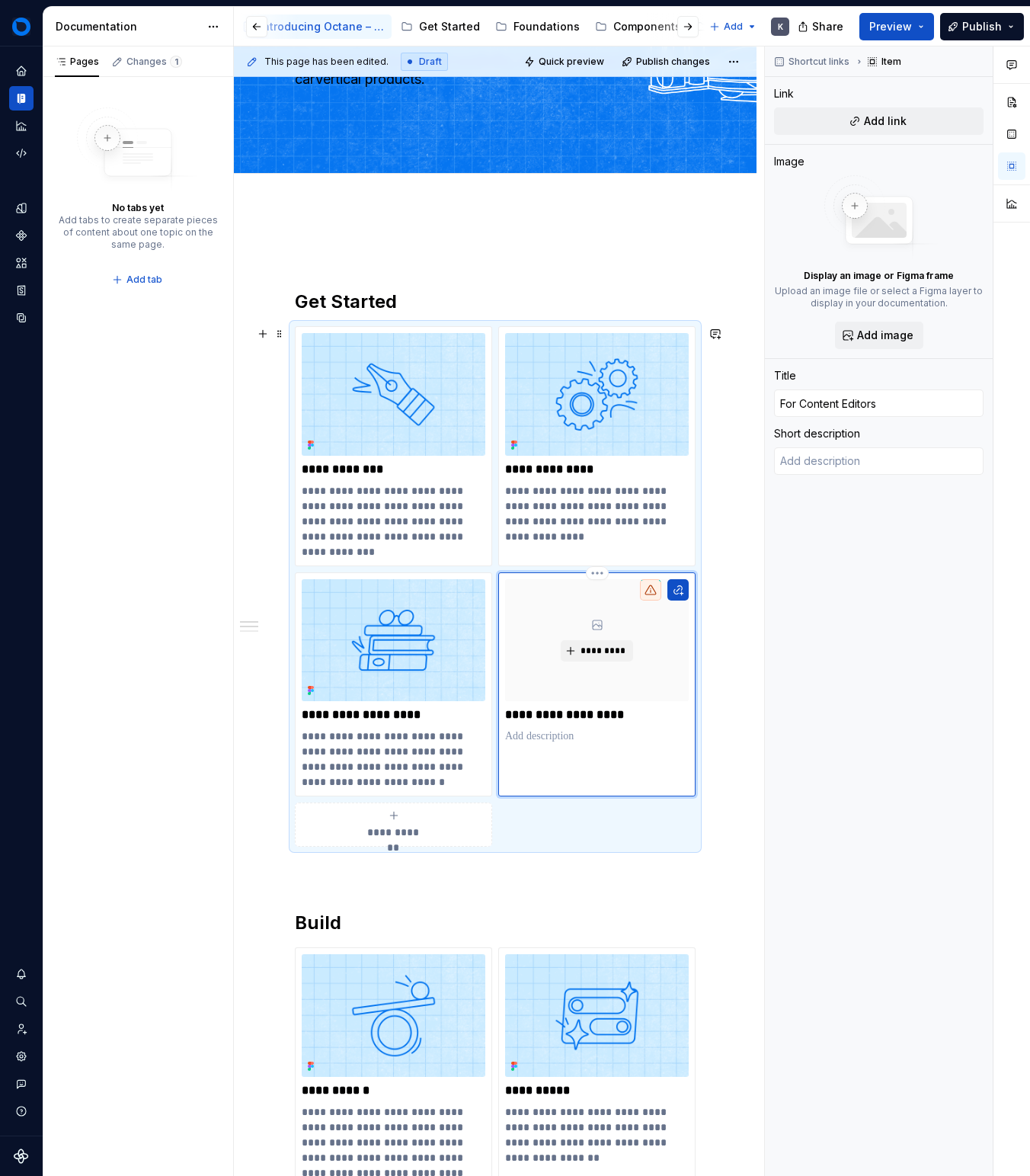
click at [585, 737] on p at bounding box center [597, 736] width 184 height 15
click at [311, 686] on icon at bounding box center [313, 687] width 3 height 3
click at [604, 655] on span "*********" at bounding box center [603, 650] width 46 height 12
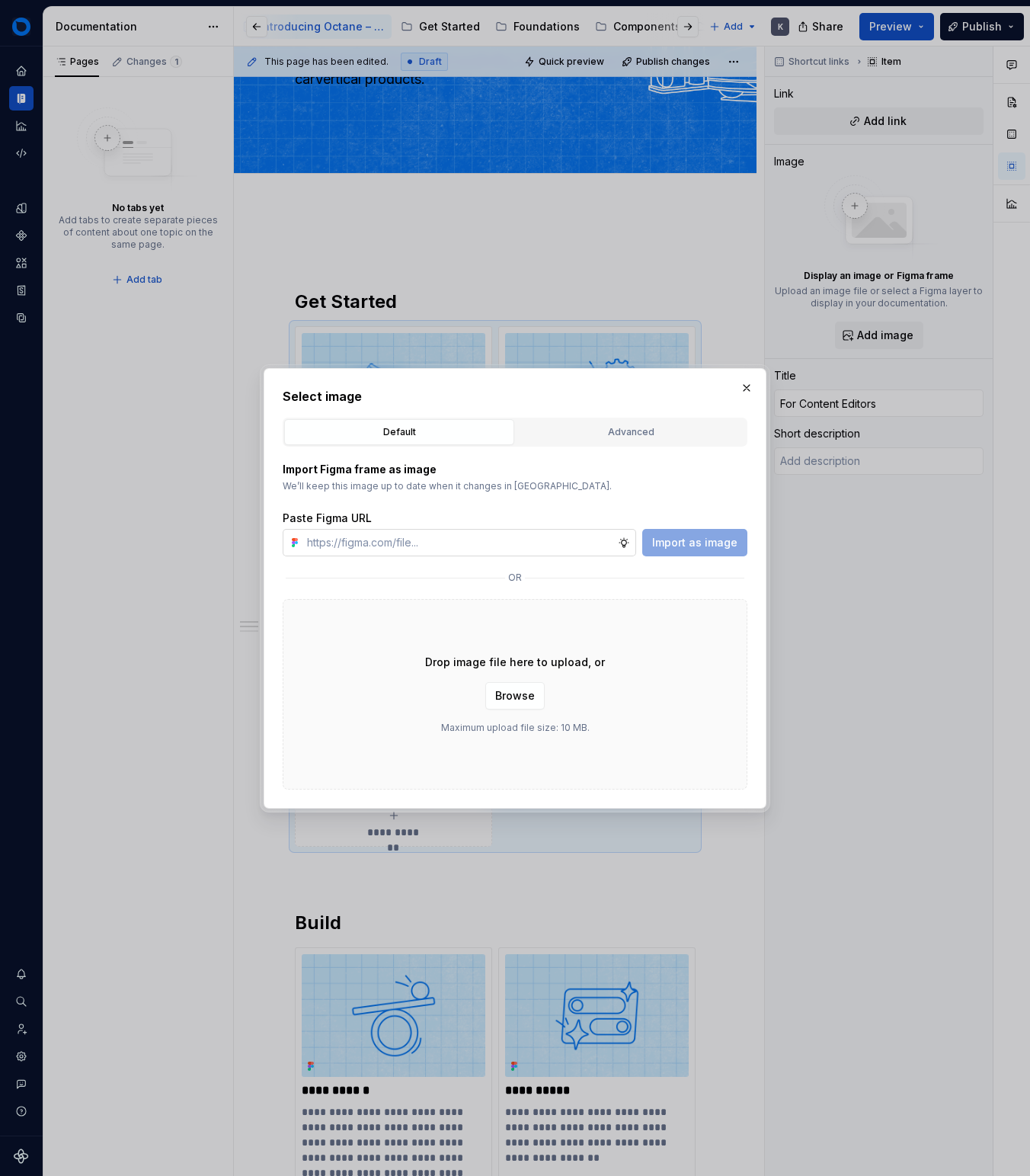
click at [524, 543] on input "text" at bounding box center [459, 543] width 317 height 27
click at [527, 540] on input "text" at bounding box center [459, 543] width 317 height 27
click at [554, 496] on div "Import Figma frame as image We’ll keep this image up to date when it changes in…" at bounding box center [515, 509] width 465 height 94
type textarea "*"
click at [515, 542] on input "text" at bounding box center [459, 543] width 317 height 27
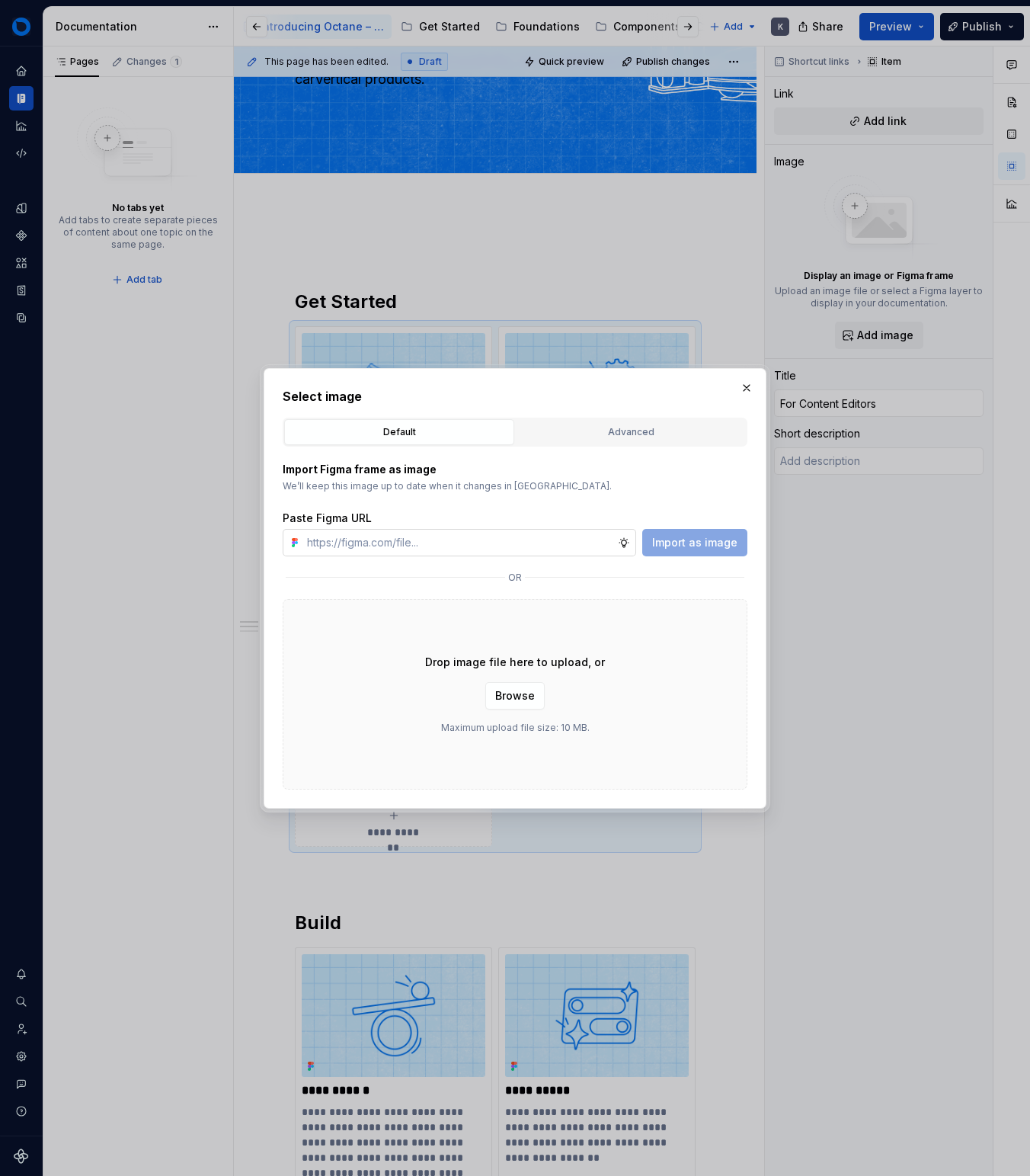
paste input "[URL][DOMAIN_NAME]"
type input "[URL][DOMAIN_NAME]"
click at [676, 545] on span "Import as image" at bounding box center [694, 543] width 85 height 15
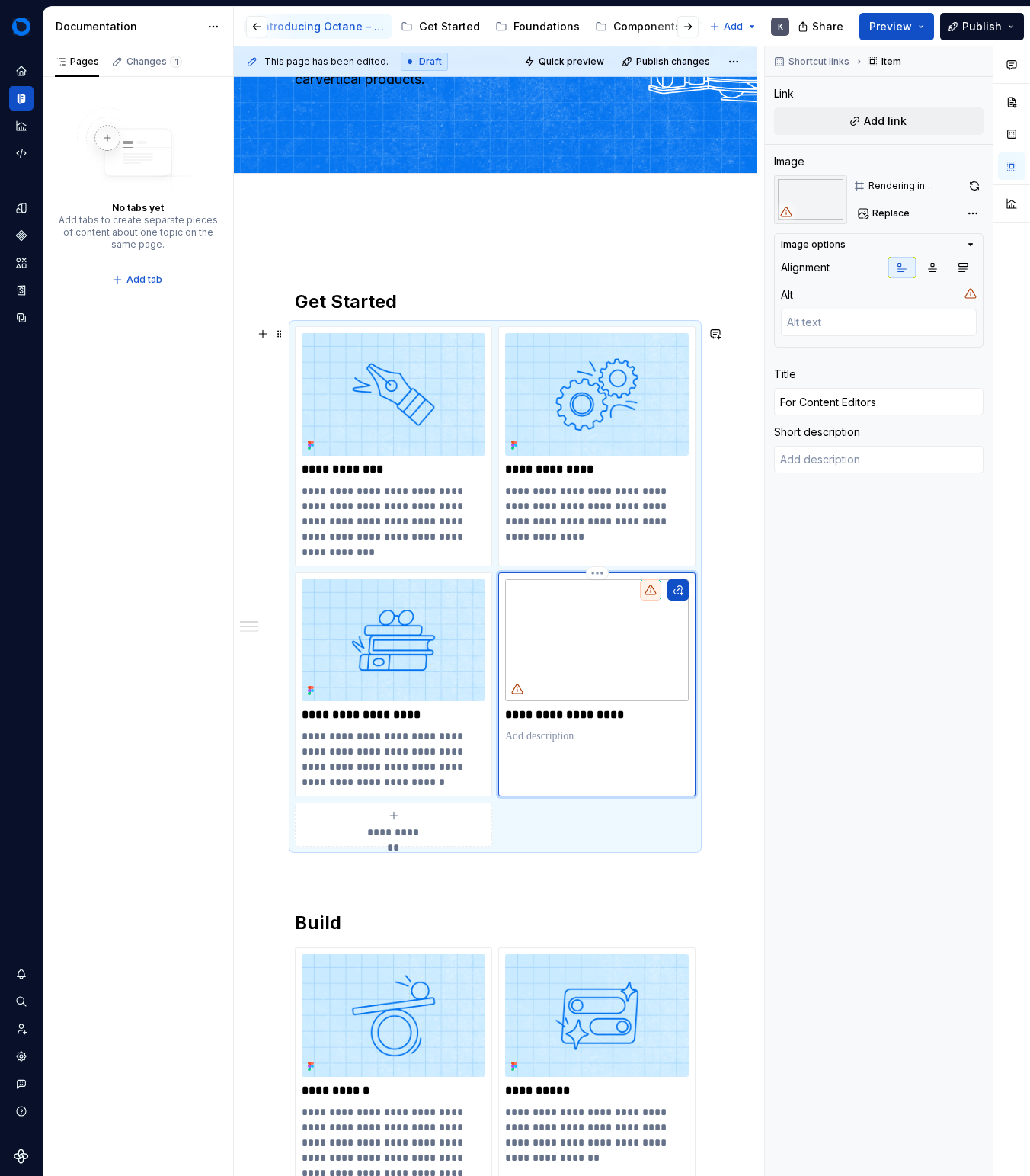
click at [648, 590] on icon at bounding box center [650, 589] width 12 height 12
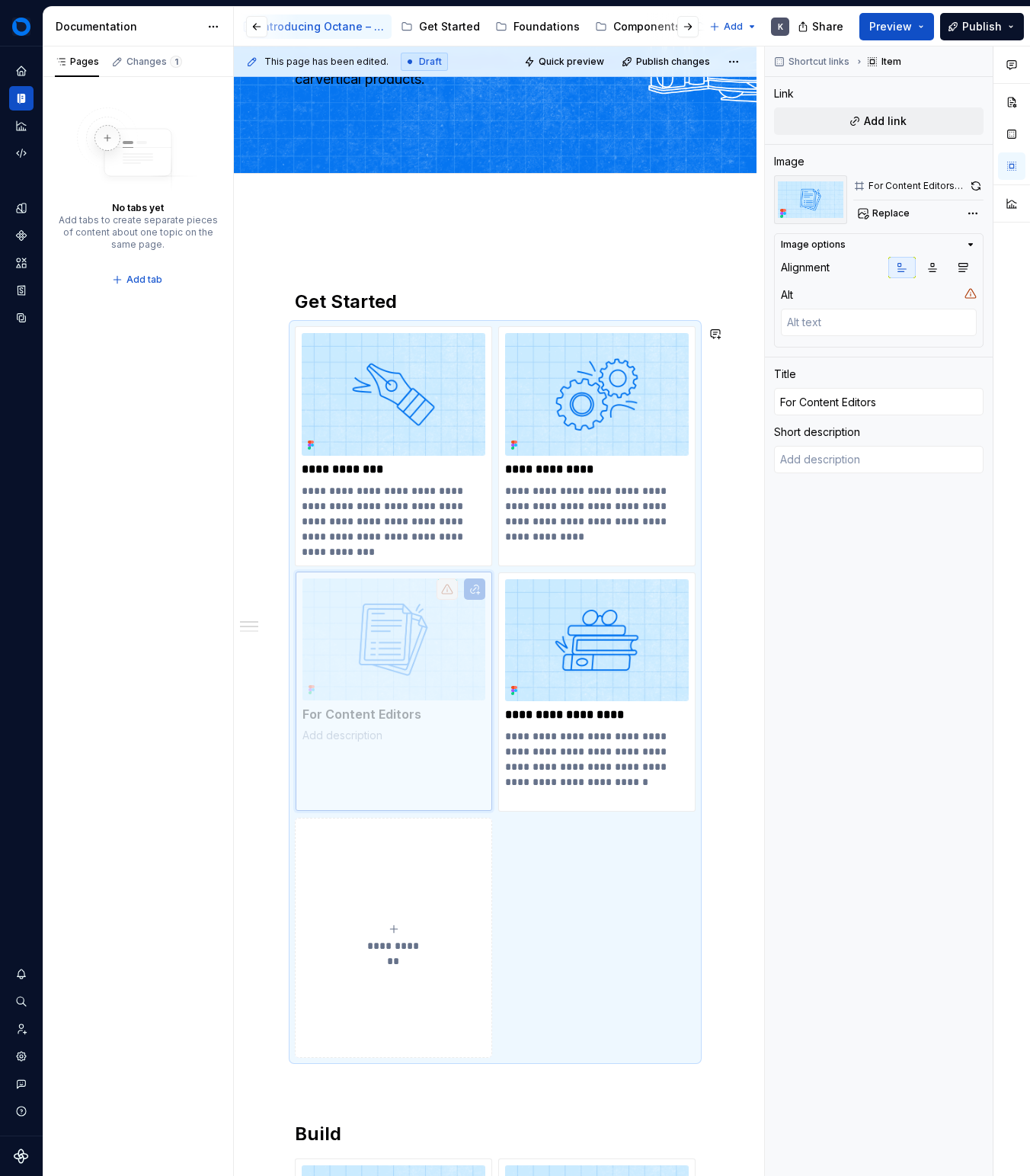
drag, startPoint x: 600, startPoint y: 649, endPoint x: 435, endPoint y: 661, distance: 165.4
click at [430, 660] on body "Octane - cV Design System K Design system data Documentation Accessibility guid…" at bounding box center [515, 588] width 1030 height 1176
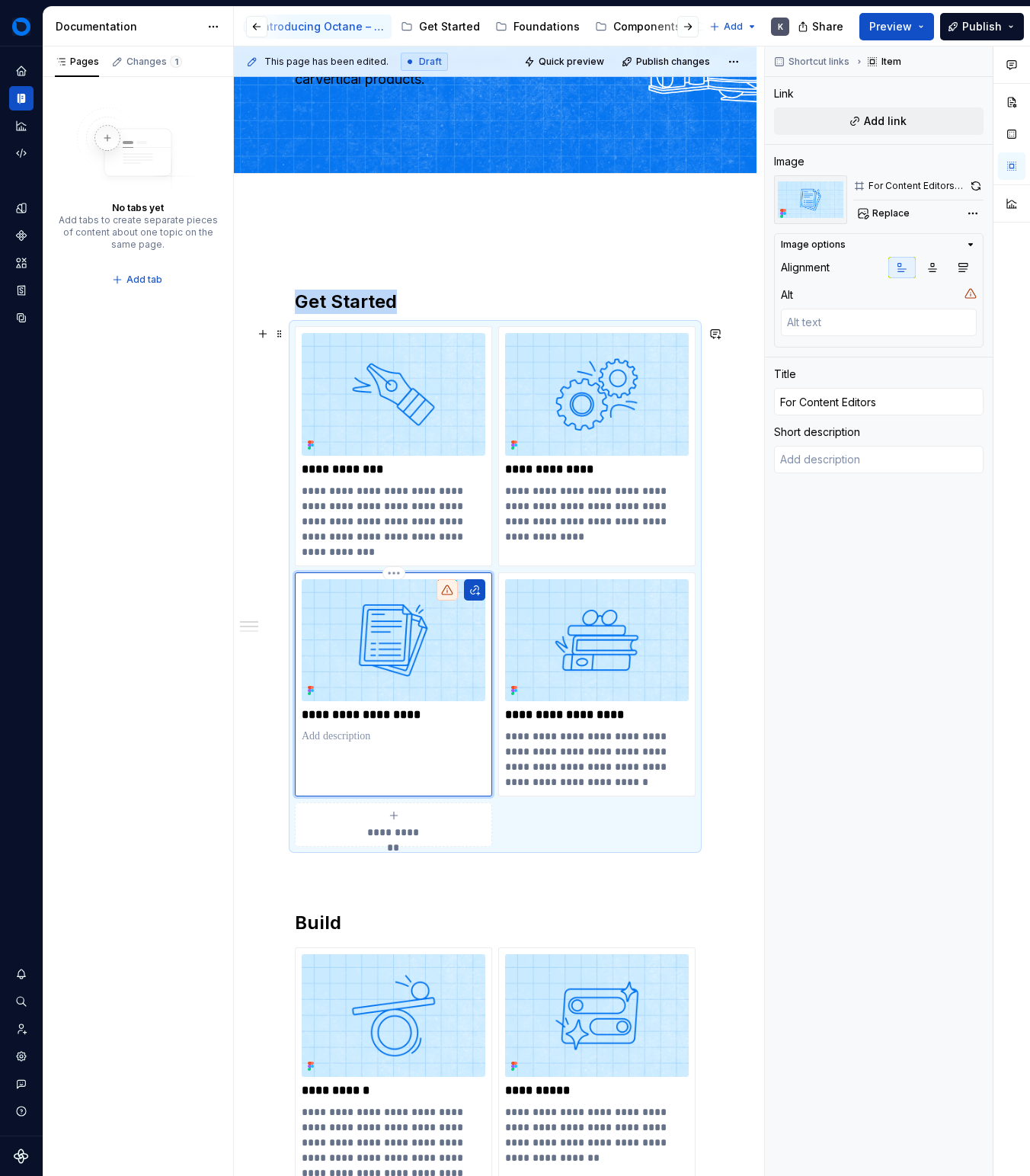
click at [375, 746] on div "**********" at bounding box center [393, 685] width 198 height 225
click at [371, 728] on p at bounding box center [393, 736] width 184 height 15
type textarea "*"
type textarea "Learn how to create and edit website pages using the Page Builder with Live Pre…"
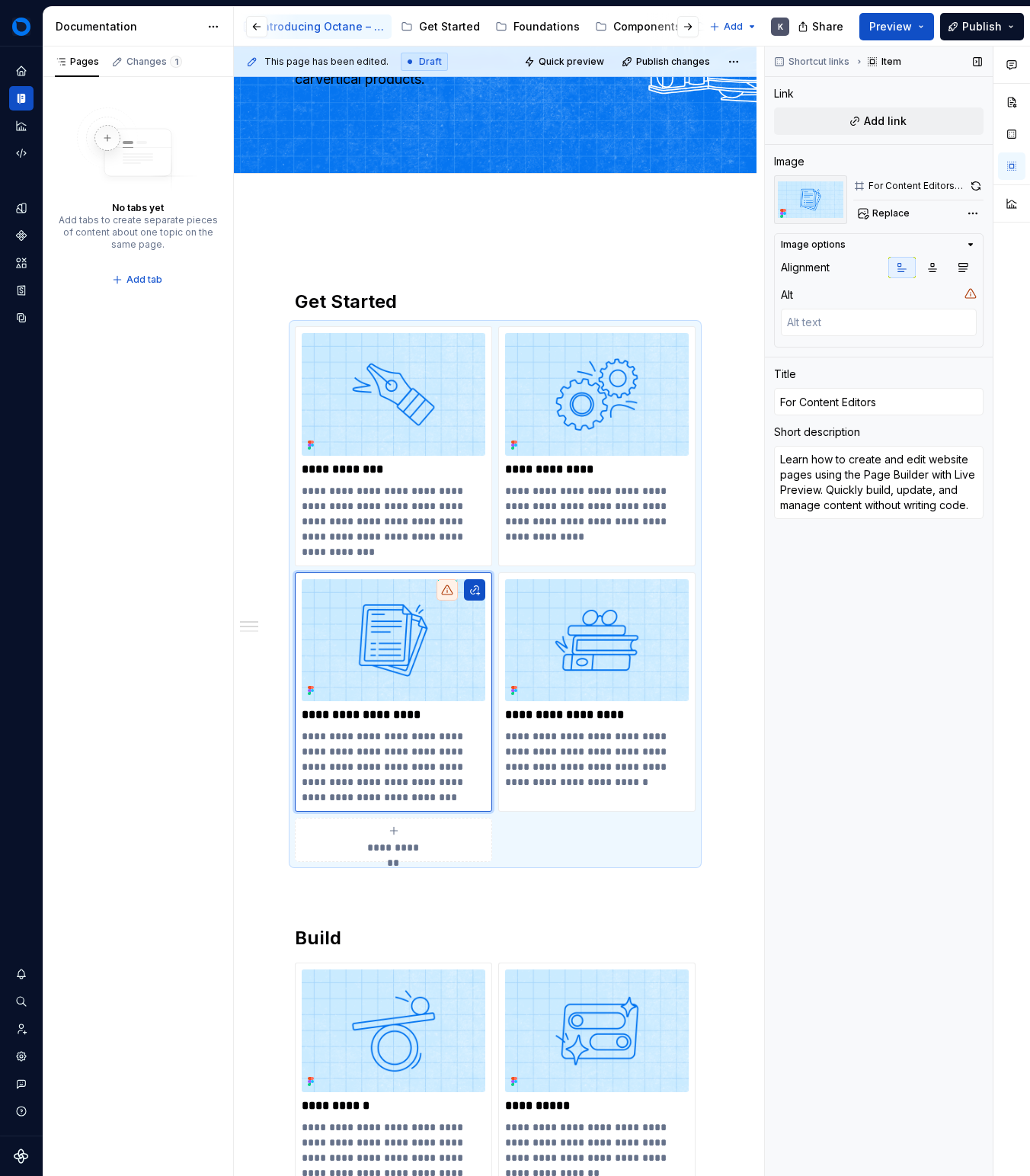
click at [833, 767] on div "Shortcut links Item Link Add link Image For Content Editors - light blue Replac…" at bounding box center [879, 611] width 228 height 1130
click at [972, 25] on span "Publish" at bounding box center [982, 27] width 40 height 15
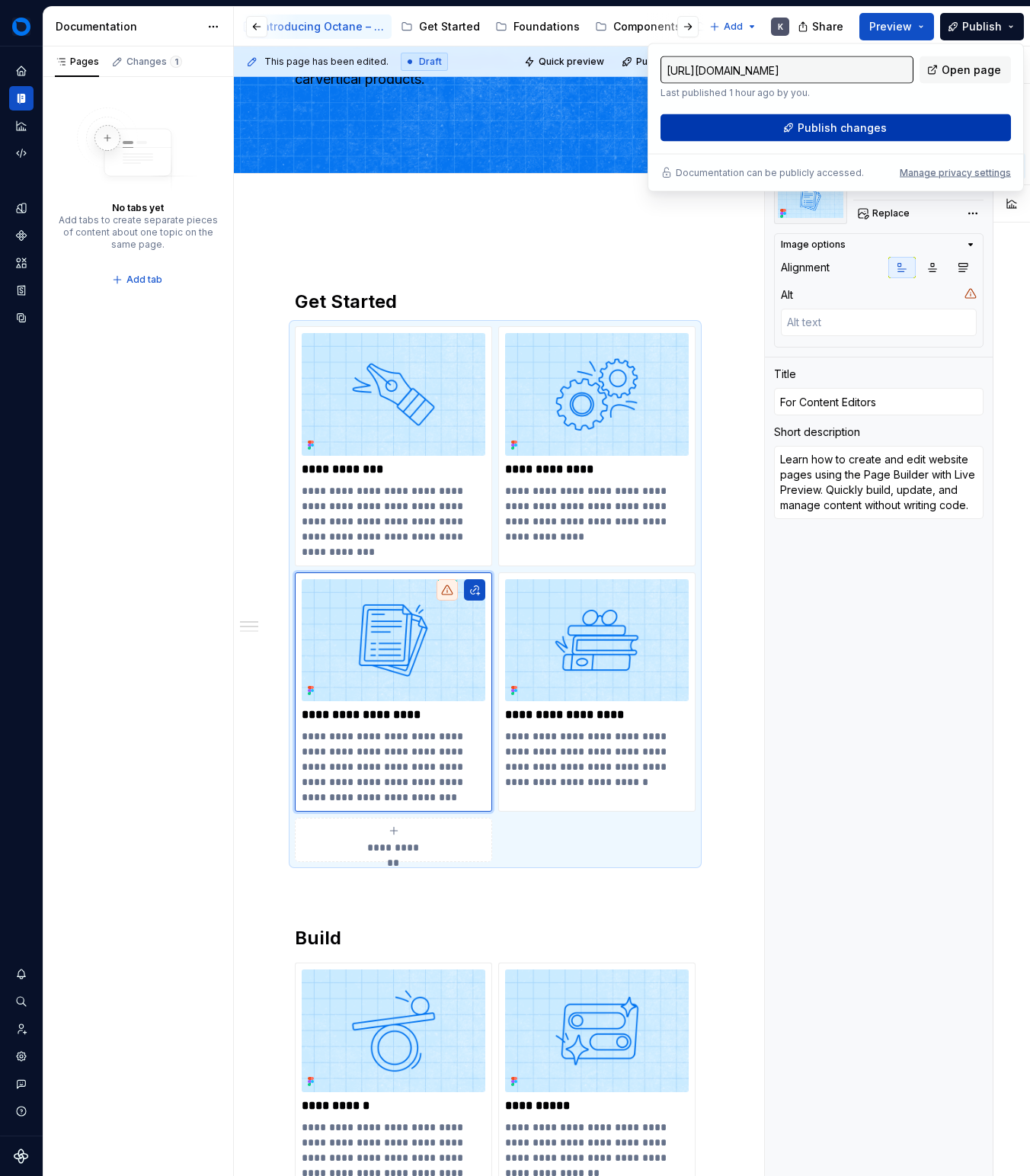
click at [917, 118] on button "Publish changes" at bounding box center [836, 128] width 350 height 27
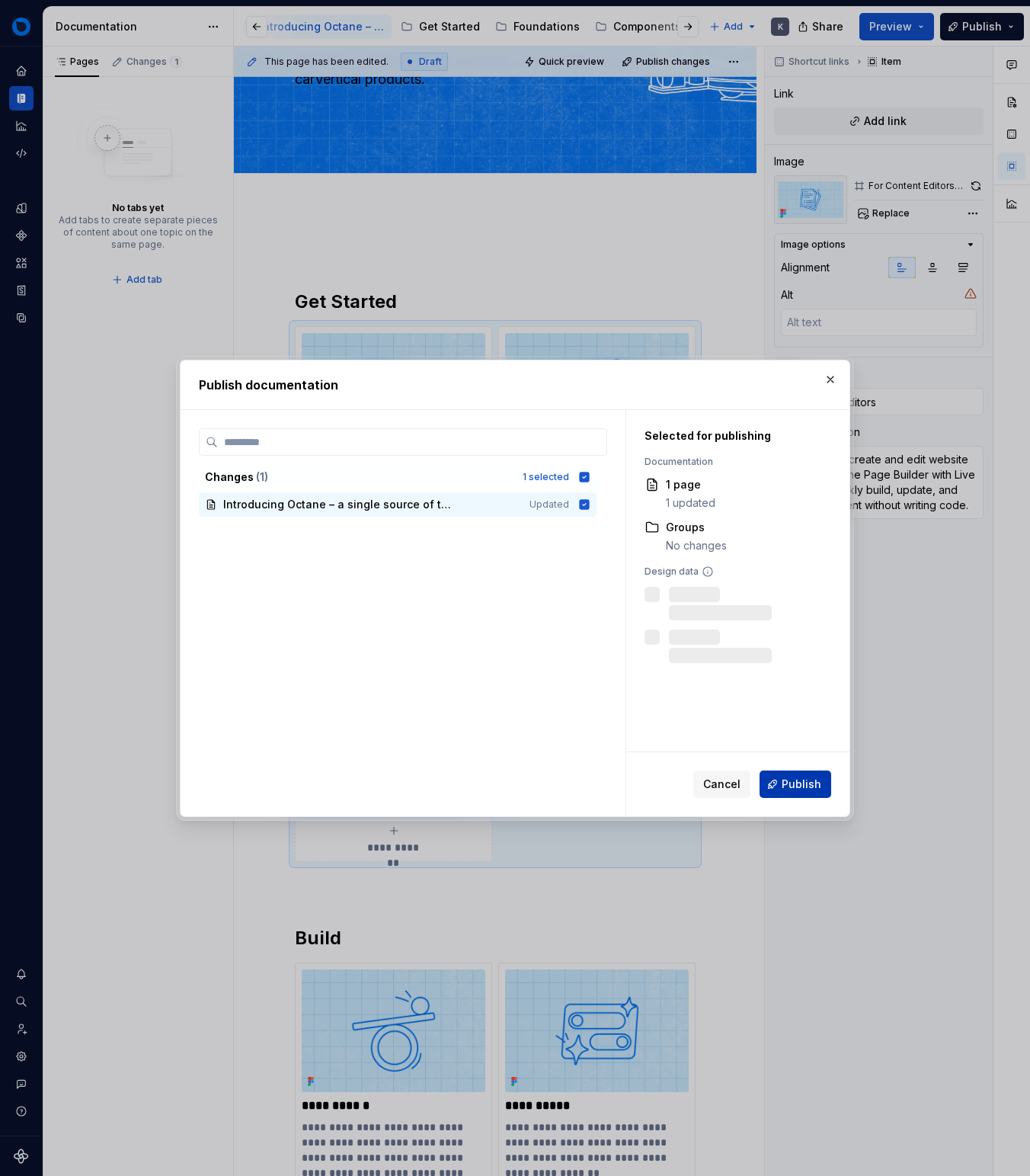
click at [785, 778] on span "Publish" at bounding box center [801, 784] width 40 height 15
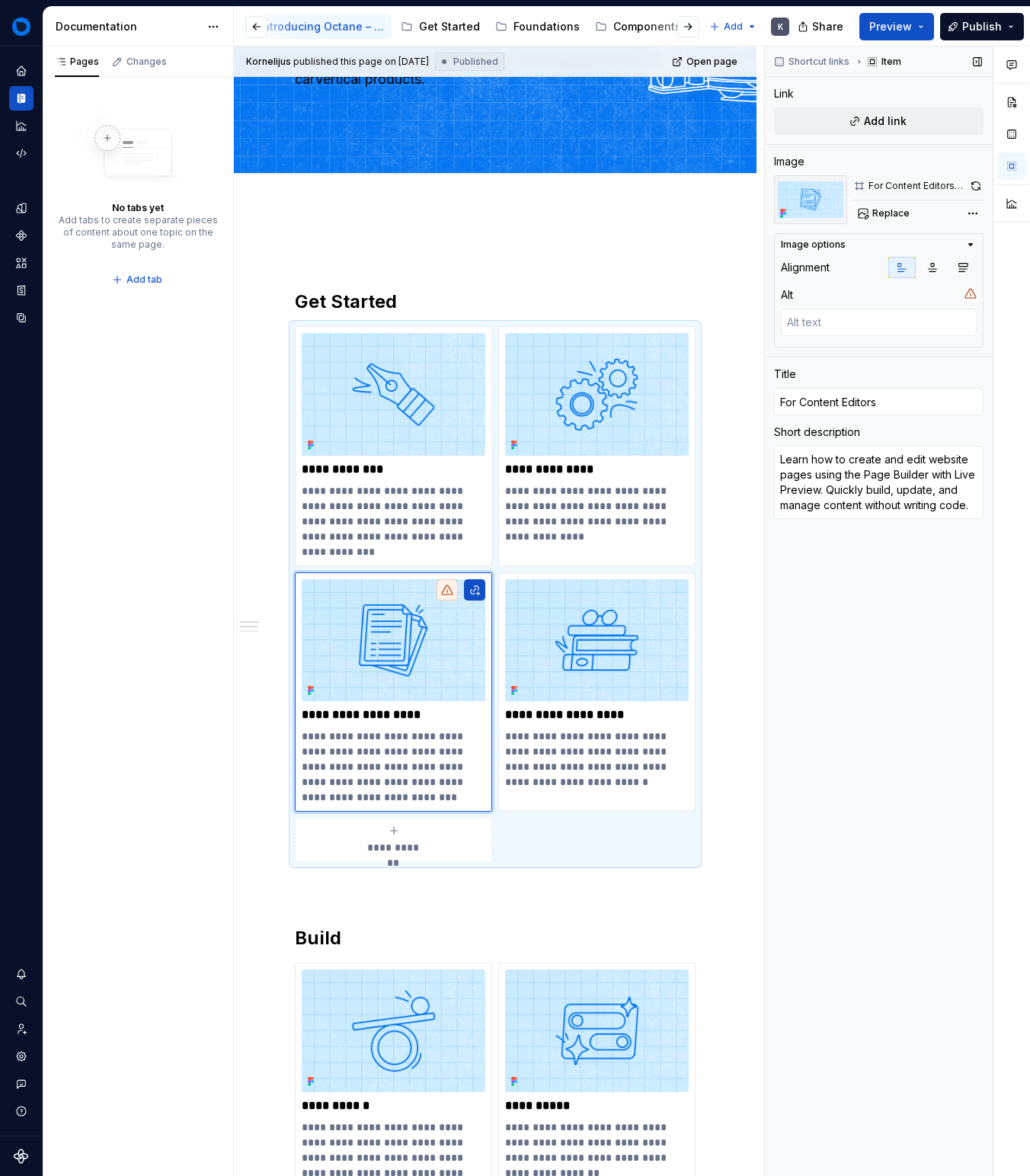
type textarea "*"
